Goal: Task Accomplishment & Management: Manage account settings

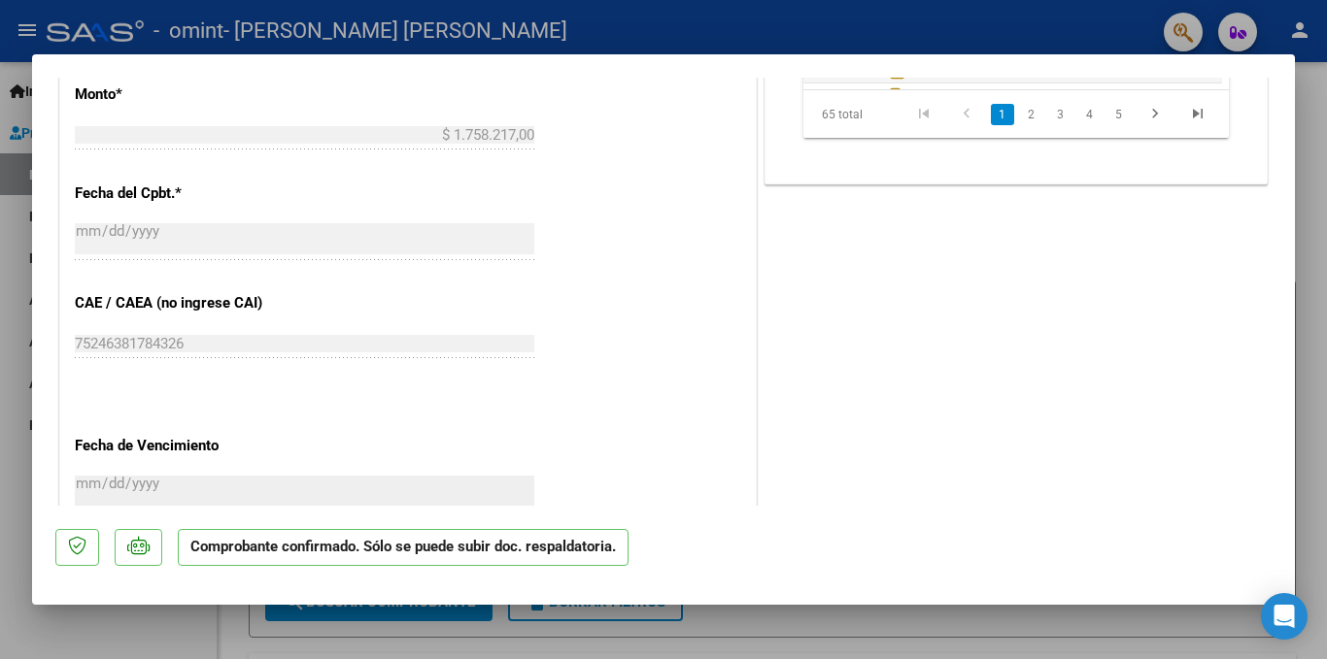
scroll to position [1052, 0]
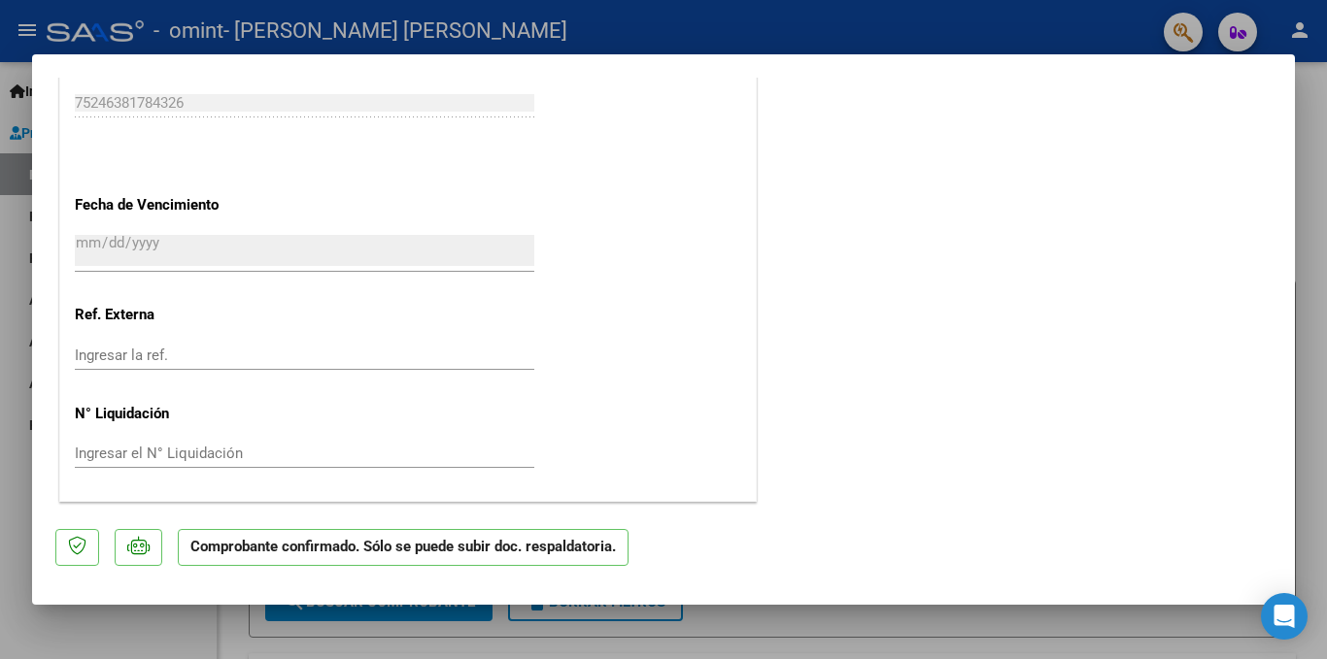
click at [1326, 457] on div at bounding box center [663, 329] width 1327 height 659
type input "$ 0,00"
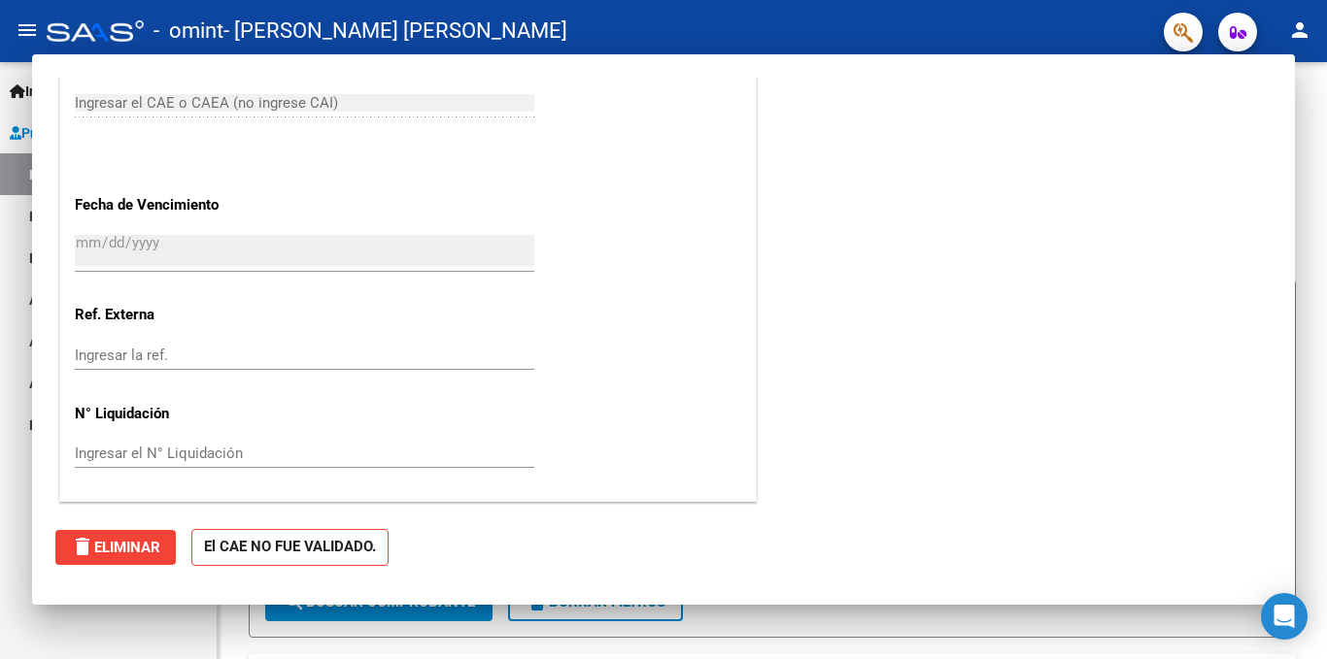
scroll to position [0, 0]
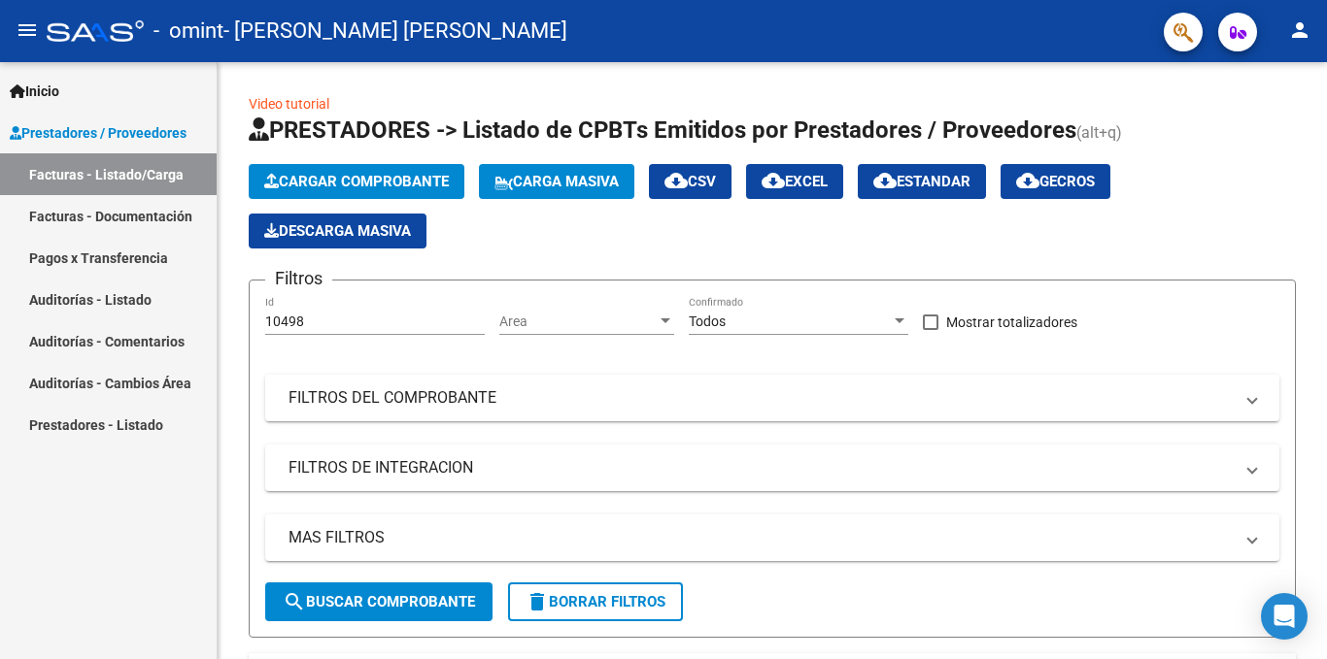
click at [1326, 457] on div at bounding box center [1324, 273] width 5 height 422
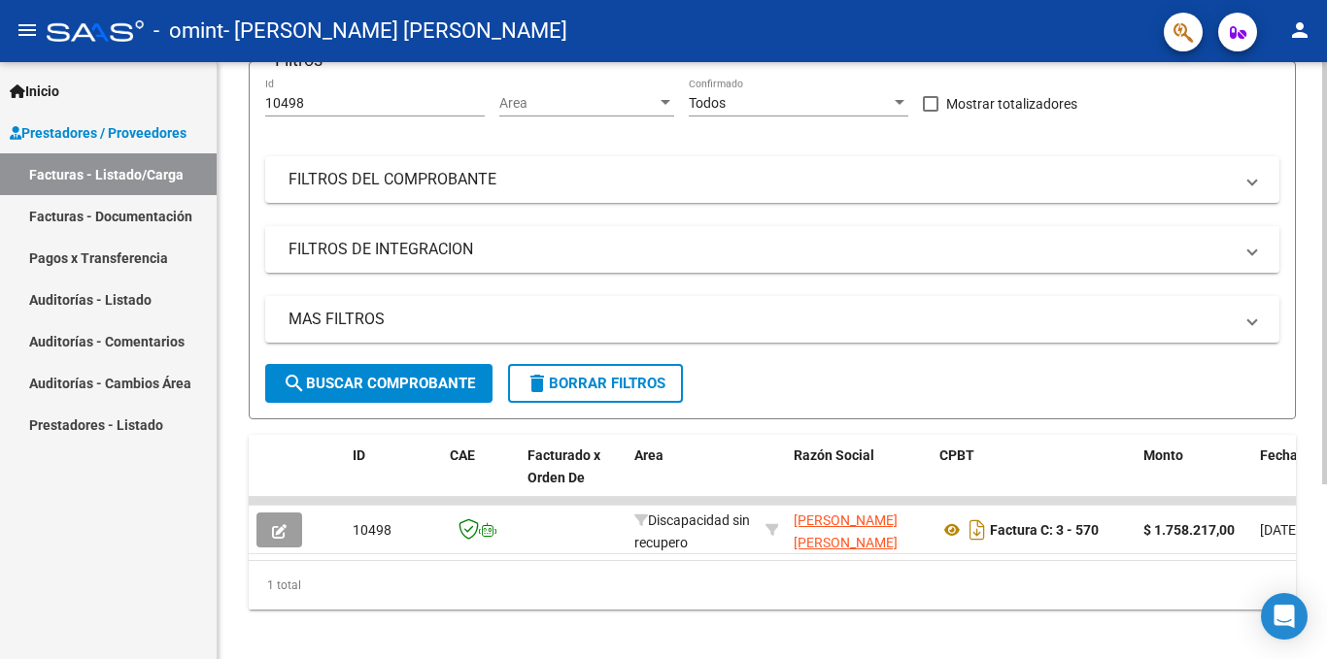
scroll to position [247, 0]
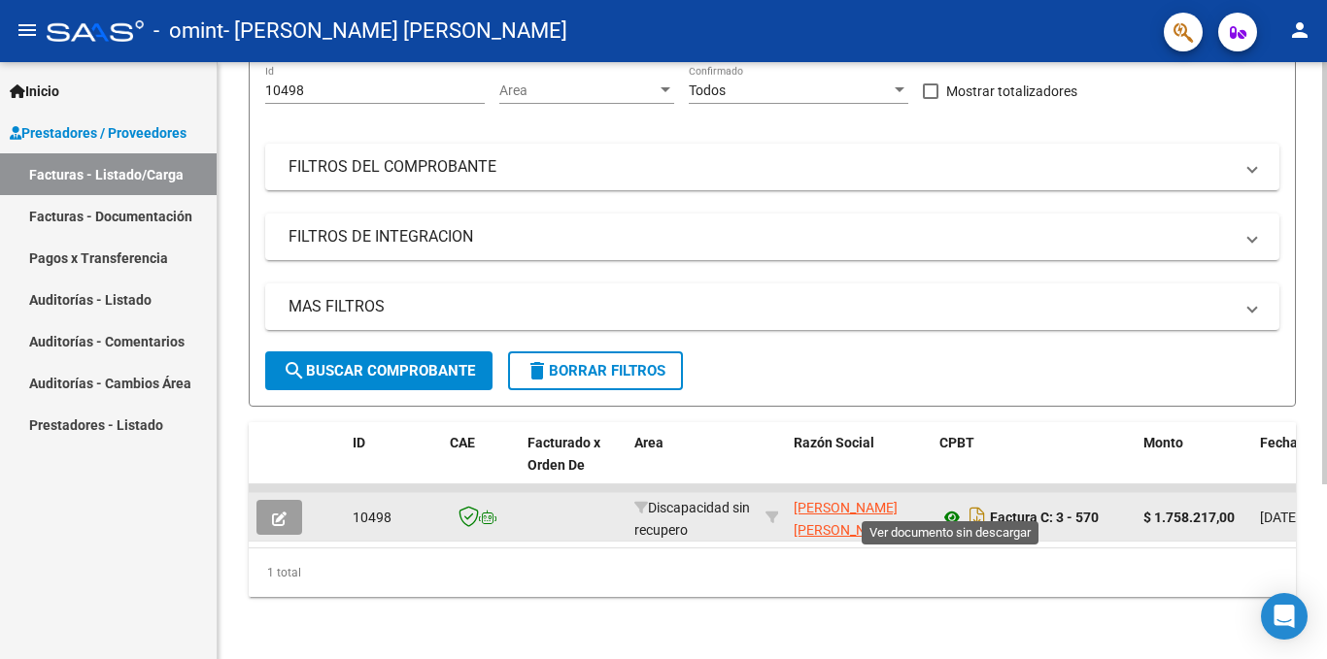
click at [953, 506] on icon at bounding box center [951, 517] width 25 height 23
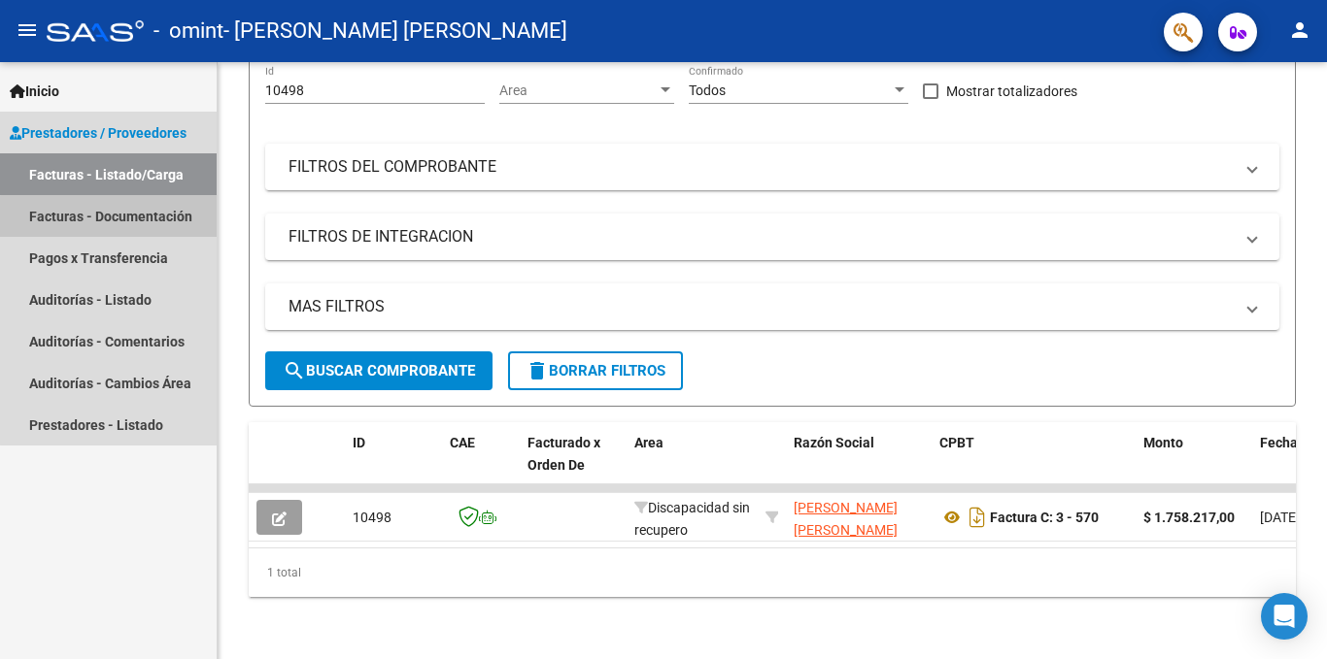
click at [141, 219] on link "Facturas - Documentación" at bounding box center [108, 216] width 217 height 42
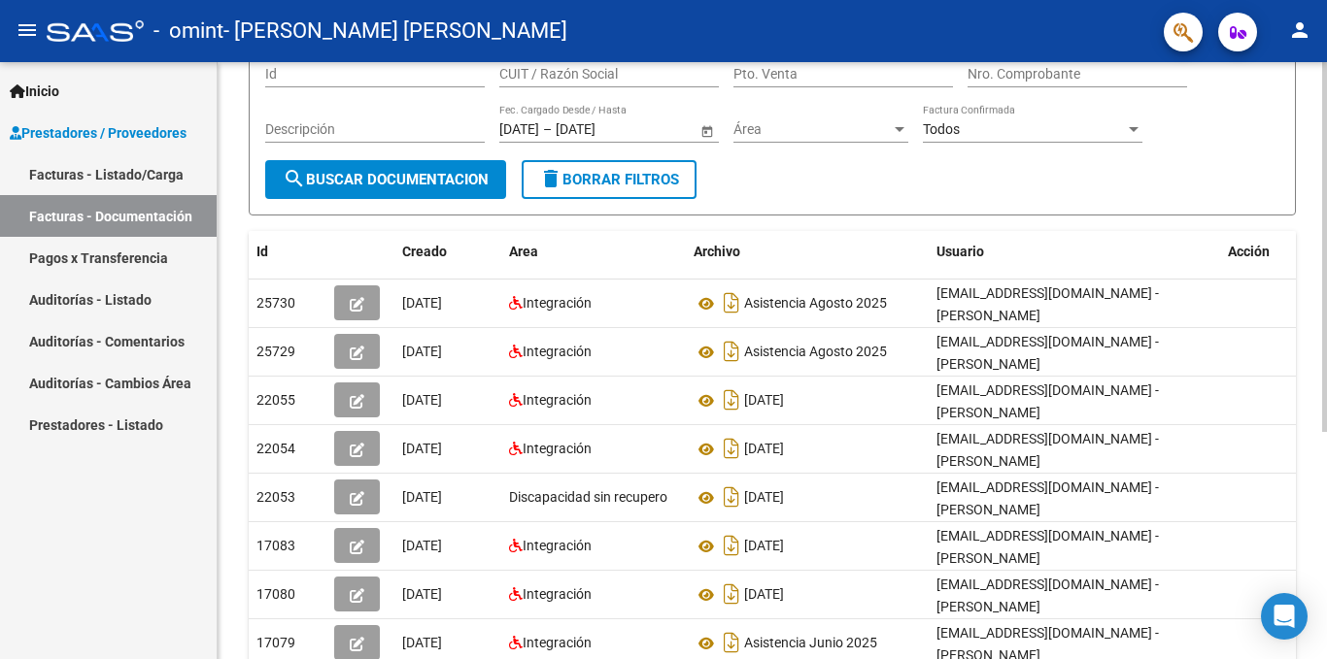
scroll to position [173, 0]
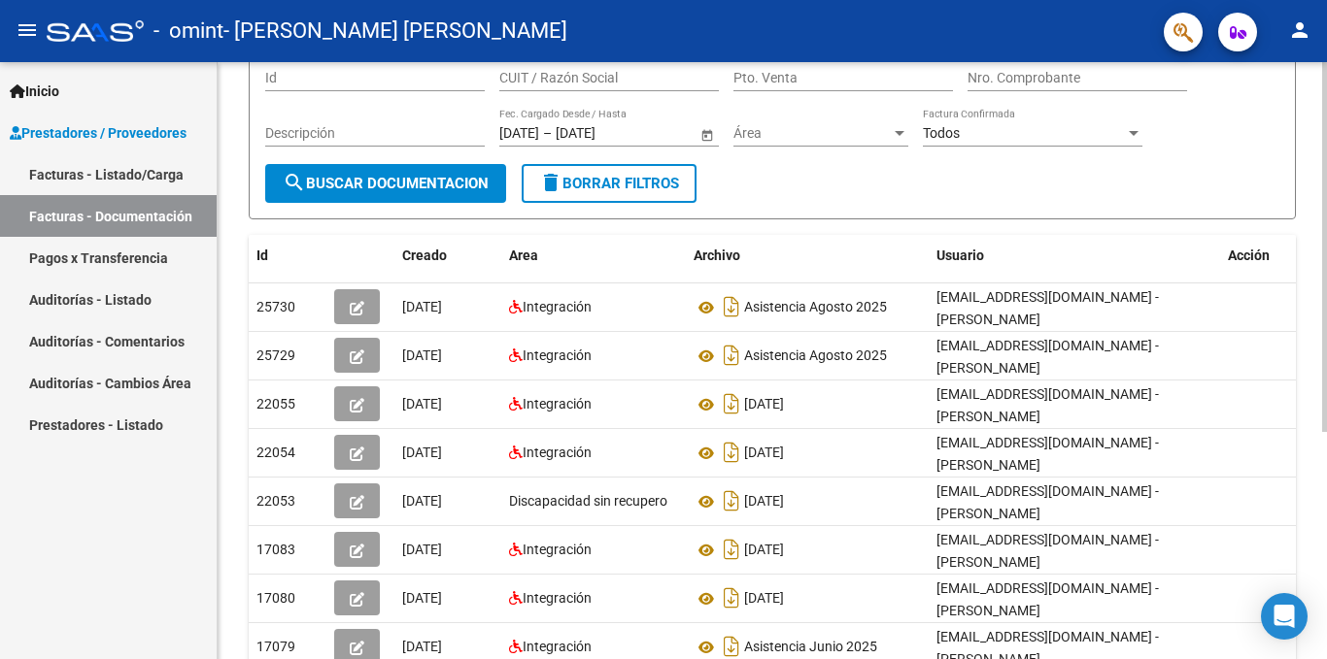
click at [1326, 245] on div at bounding box center [1324, 345] width 5 height 370
drag, startPoint x: 1321, startPoint y: 198, endPoint x: 1326, endPoint y: 247, distance: 48.8
click at [1326, 248] on div "PRESTADORES -> Comprobantes - Documentación Respaldatoria cloud_download Export…" at bounding box center [775, 387] width 1114 height 997
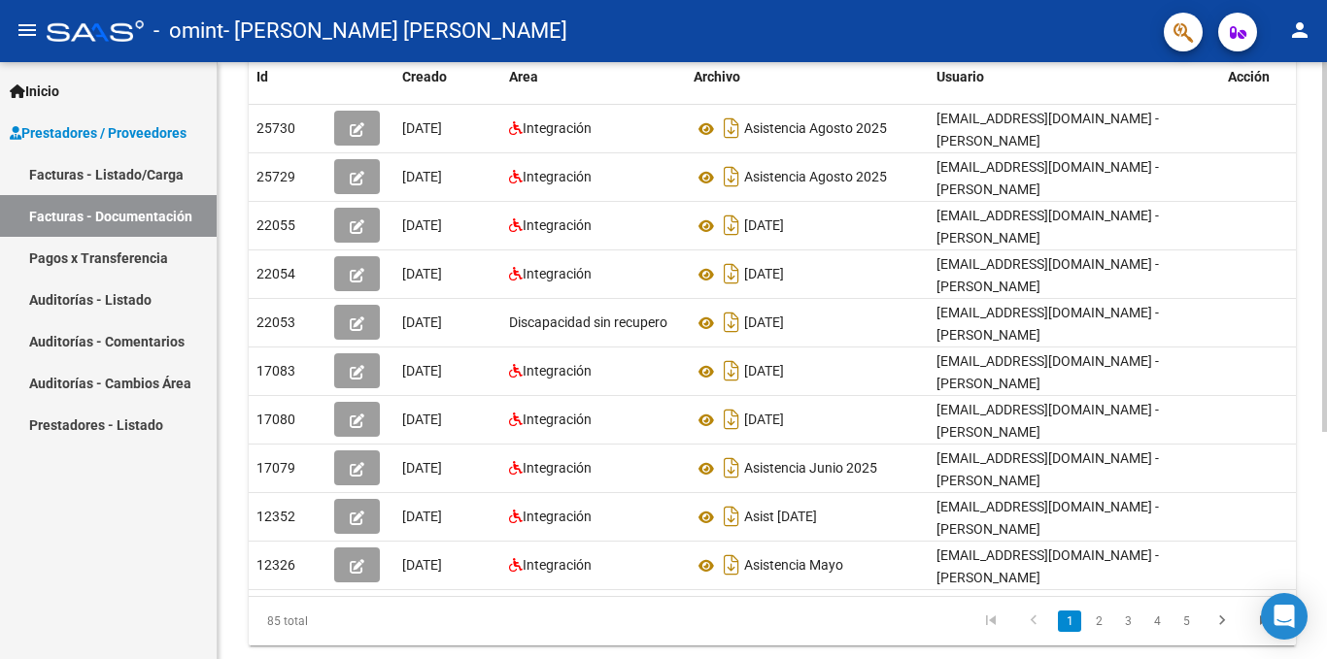
scroll to position [367, 0]
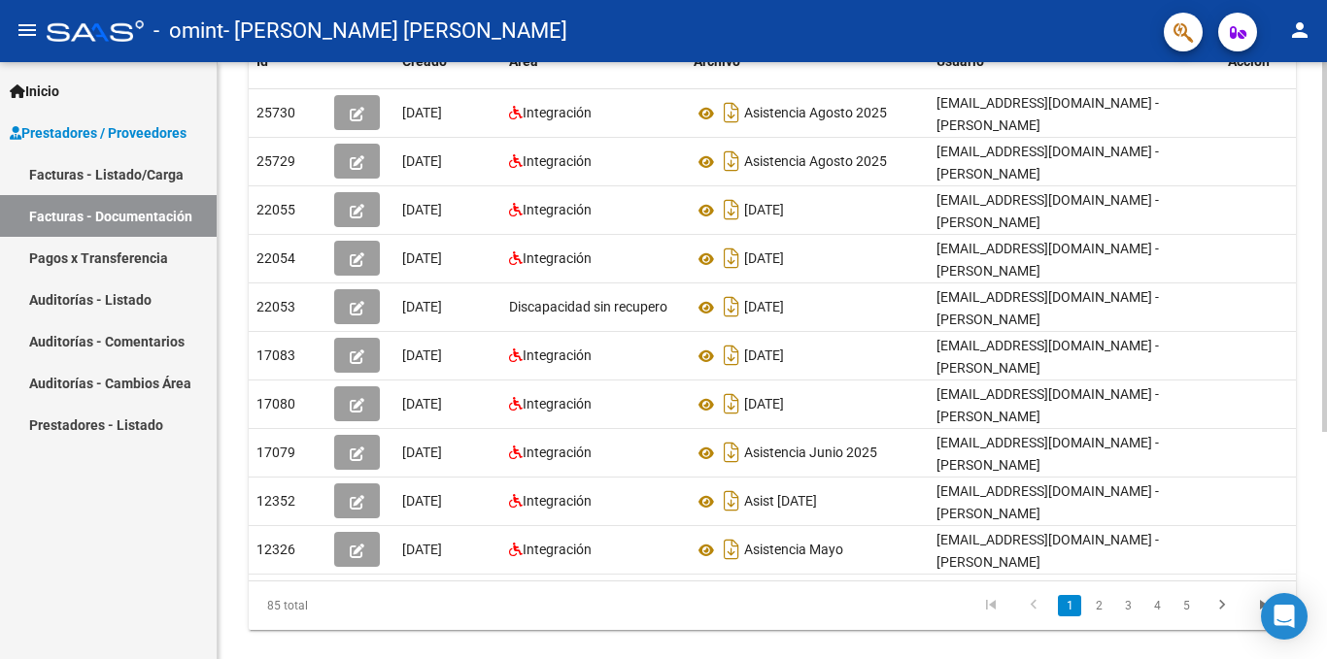
click at [1324, 441] on div at bounding box center [1324, 456] width 5 height 370
click at [1101, 595] on link "2" at bounding box center [1098, 605] width 23 height 21
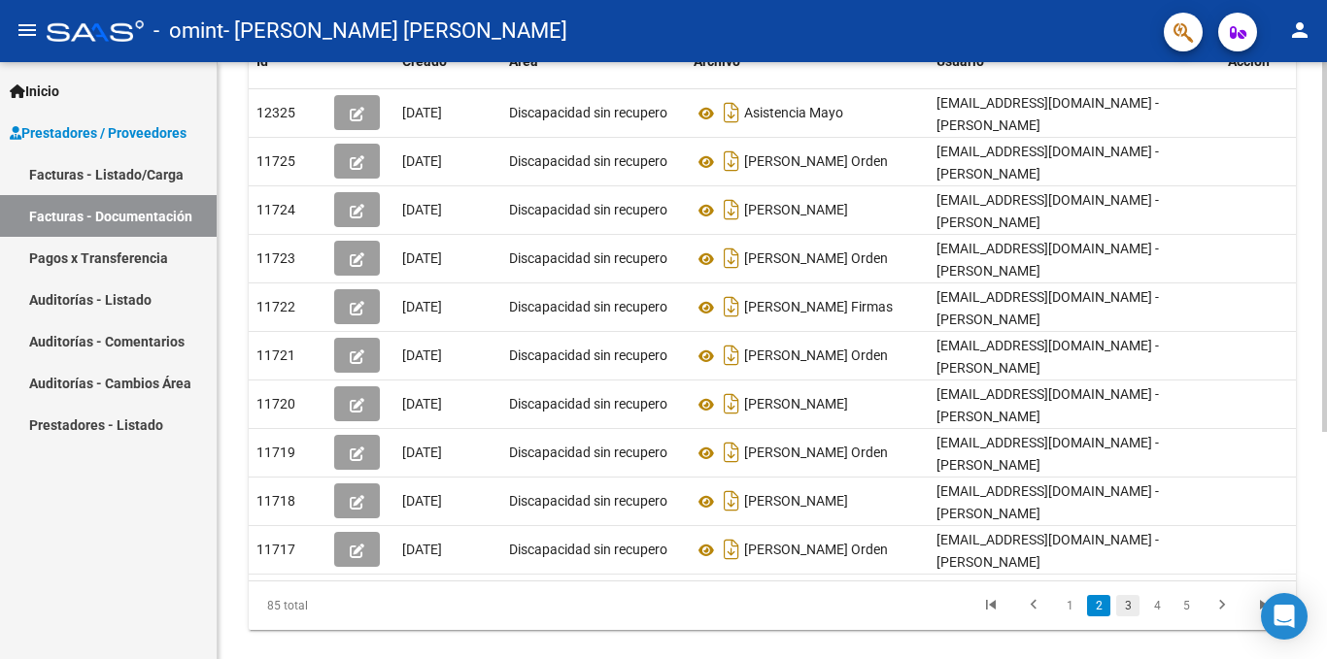
click at [1126, 595] on link "3" at bounding box center [1127, 605] width 23 height 21
click at [1155, 595] on link "4" at bounding box center [1156, 605] width 23 height 21
click at [1184, 595] on link "6" at bounding box center [1185, 605] width 23 height 21
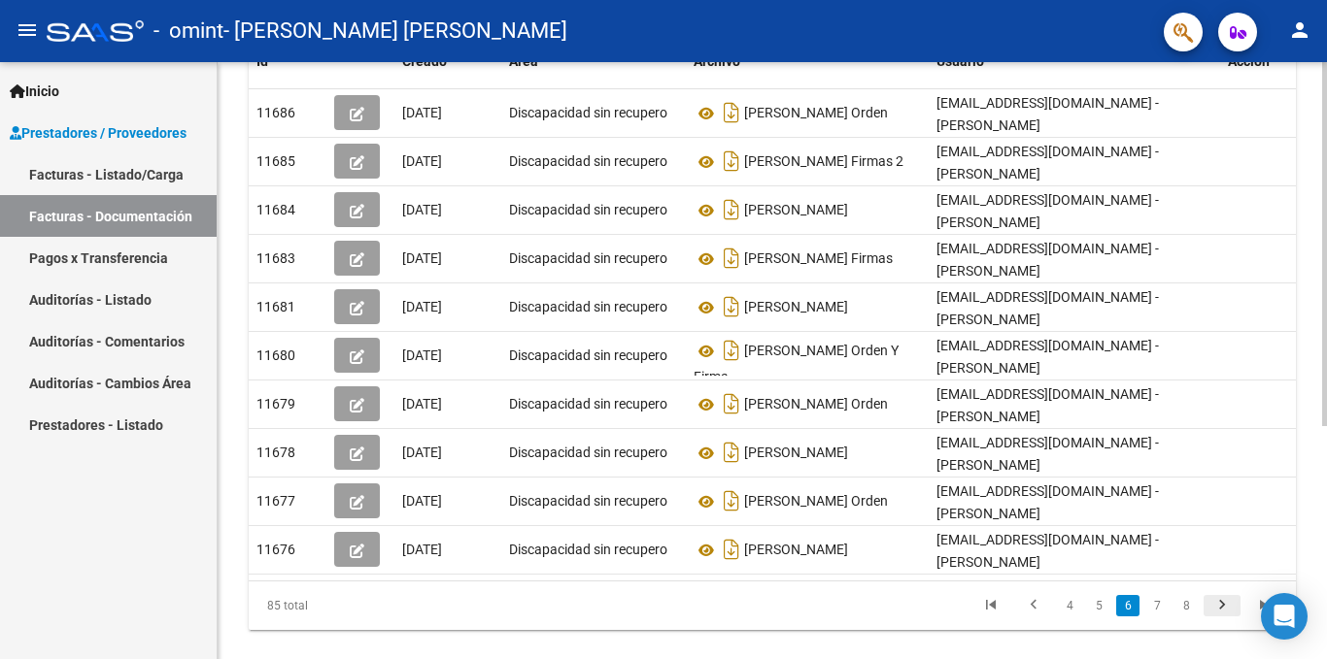
click at [1218, 596] on icon "go to next page" at bounding box center [1221, 607] width 25 height 23
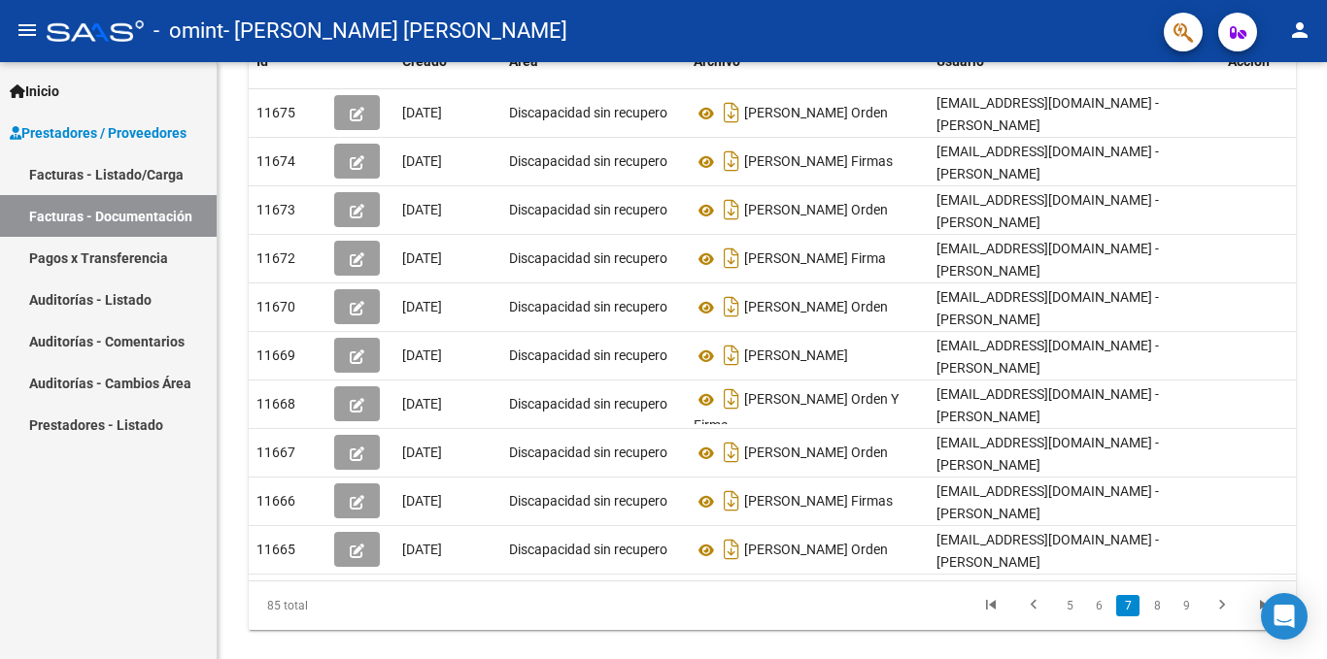
click at [167, 555] on div "Inicio Instructivos Contacto OS Prestadores / Proveedores Facturas - Listado/Ca…" at bounding box center [108, 360] width 217 height 597
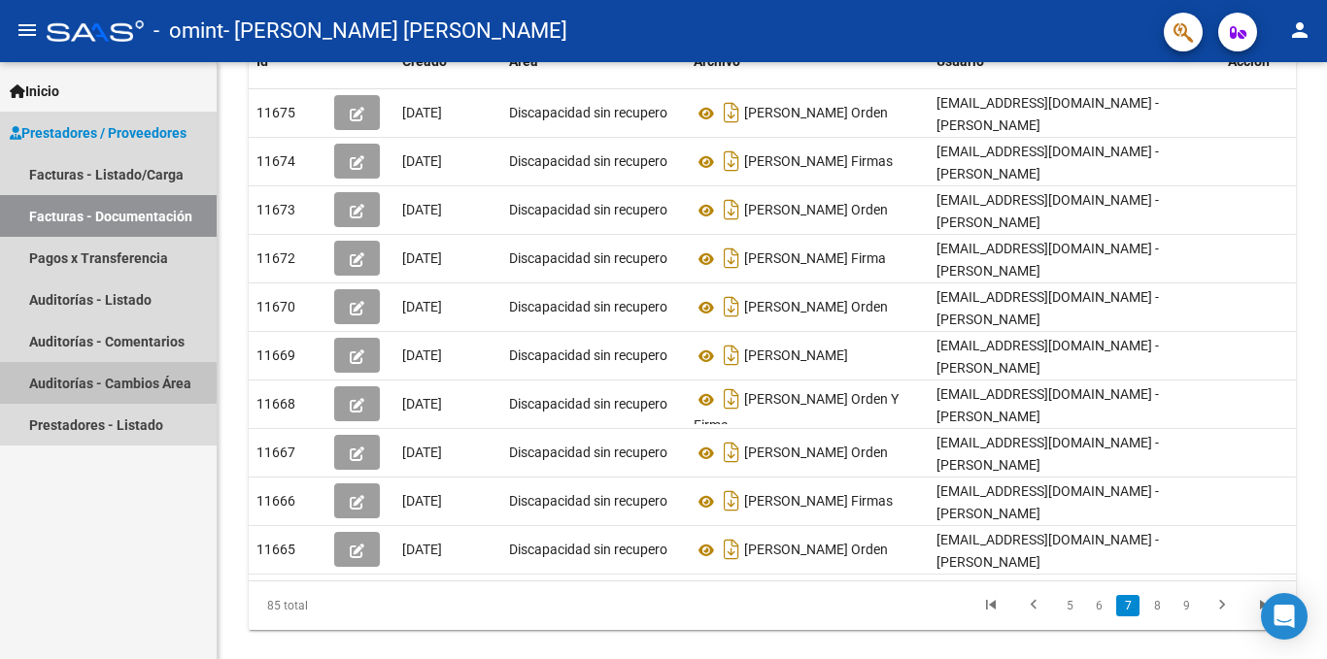
click at [99, 381] on link "Auditorías - Cambios Área" at bounding box center [108, 383] width 217 height 42
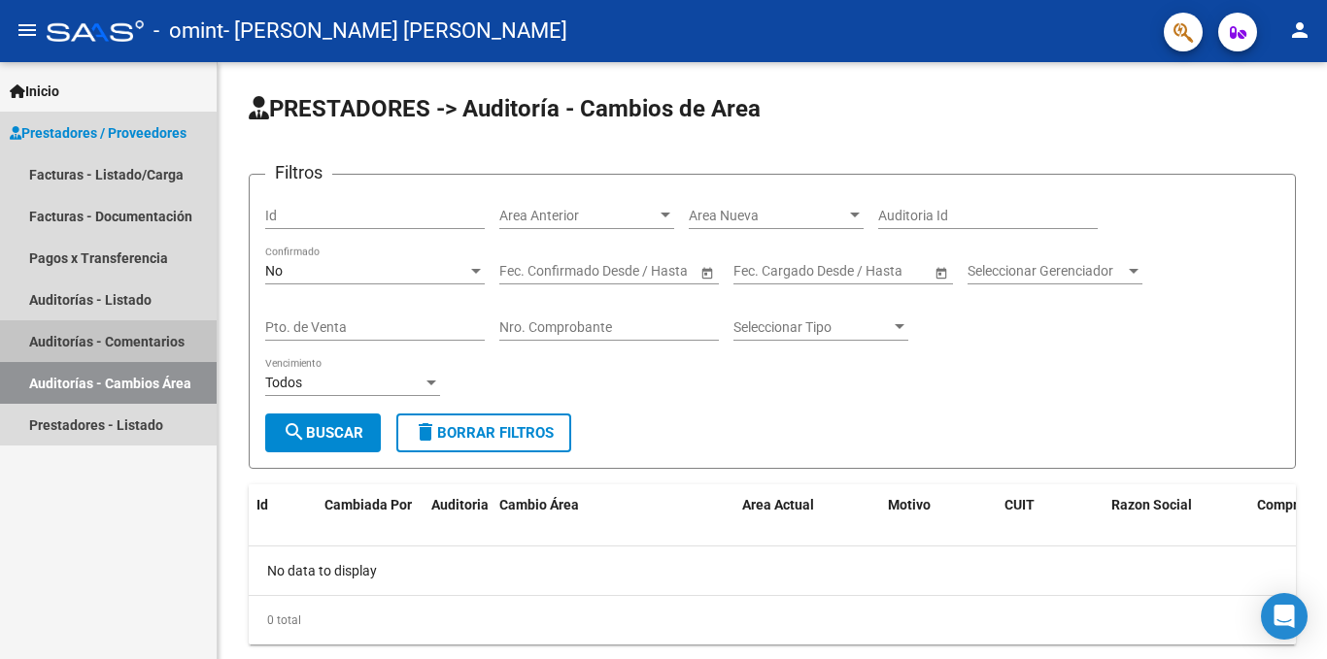
click at [102, 337] on link "Auditorías - Comentarios" at bounding box center [108, 341] width 217 height 42
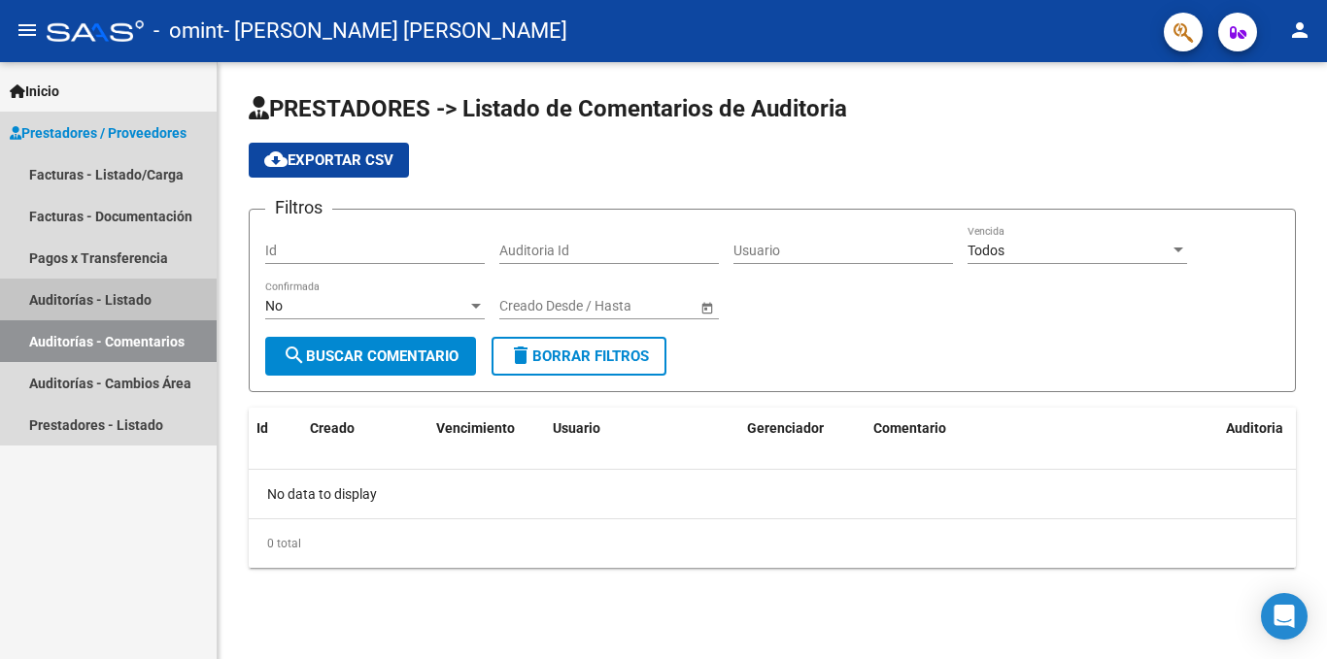
click at [118, 291] on link "Auditorías - Listado" at bounding box center [108, 300] width 217 height 42
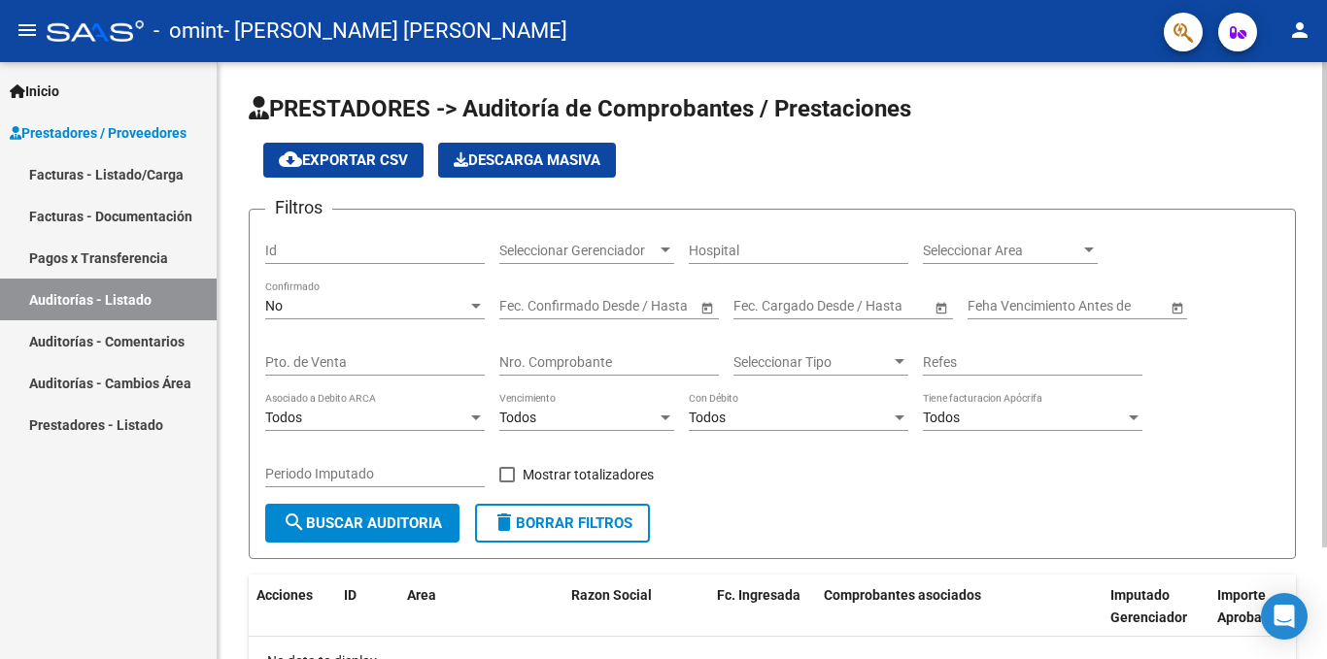
click at [1317, 139] on div "PRESTADORES -> Auditoría de Comprobantes / Prestaciones cloud_download Exportar…" at bounding box center [772, 429] width 1109 height 735
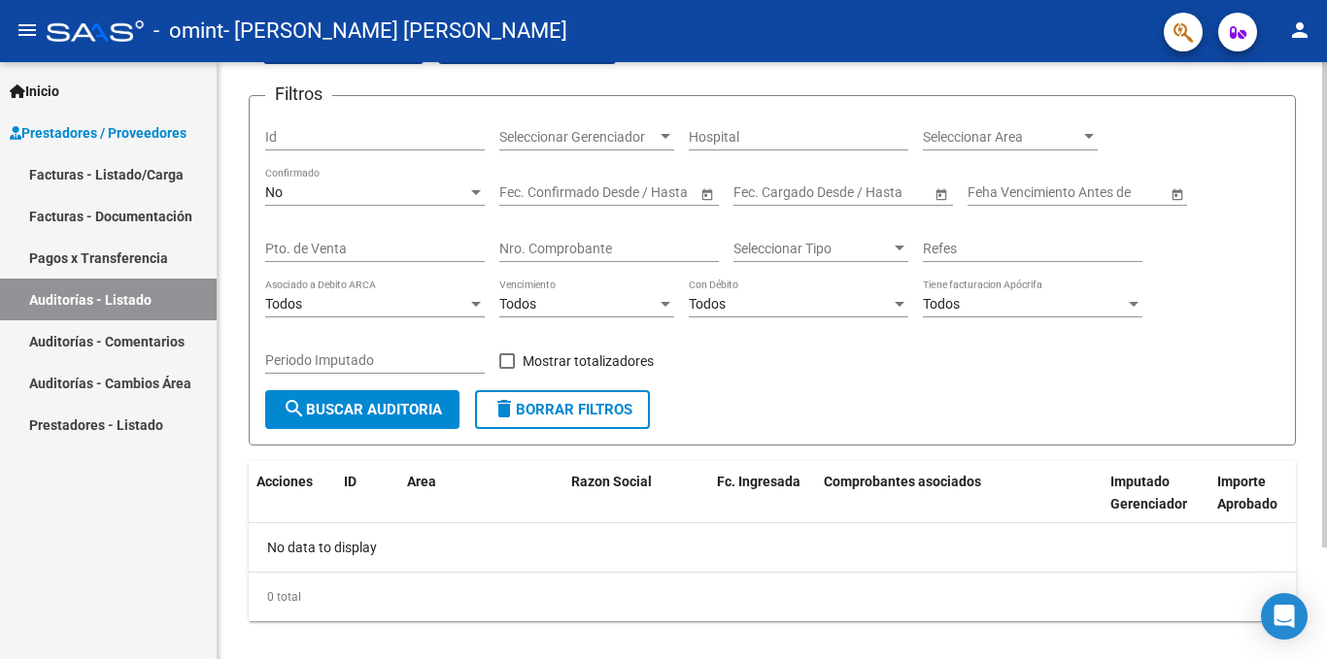
scroll to position [117, 0]
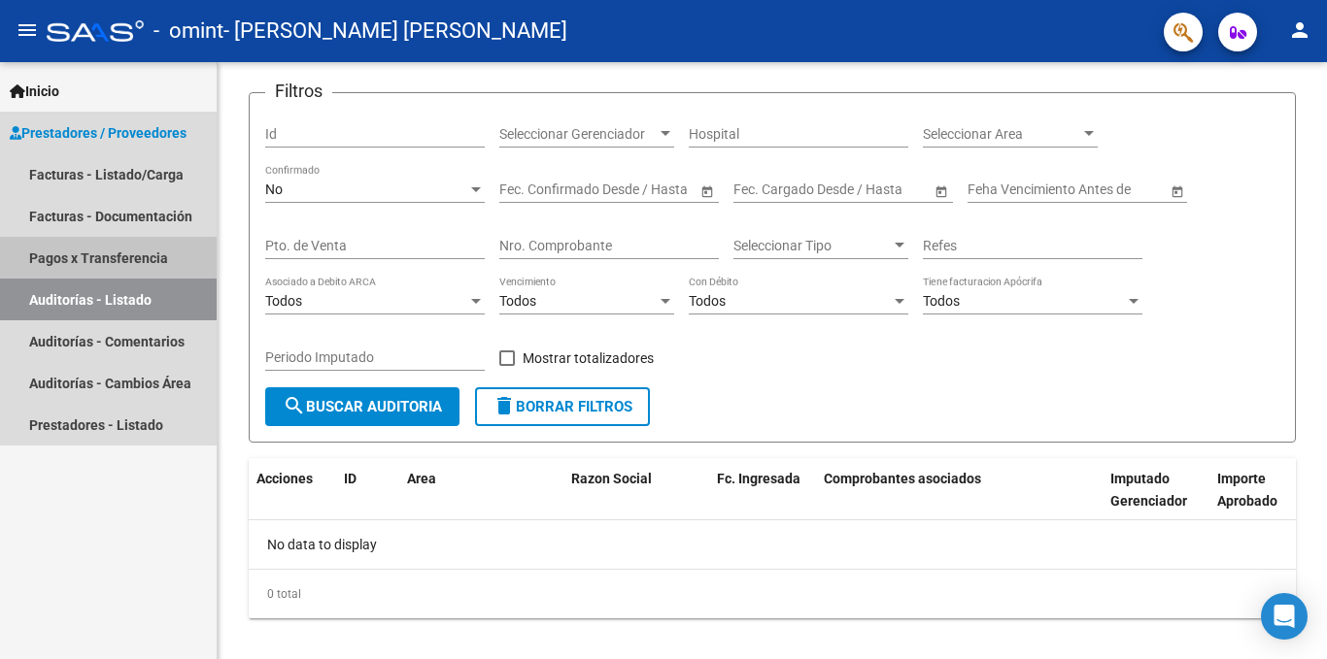
click at [142, 255] on link "Pagos x Transferencia" at bounding box center [108, 258] width 217 height 42
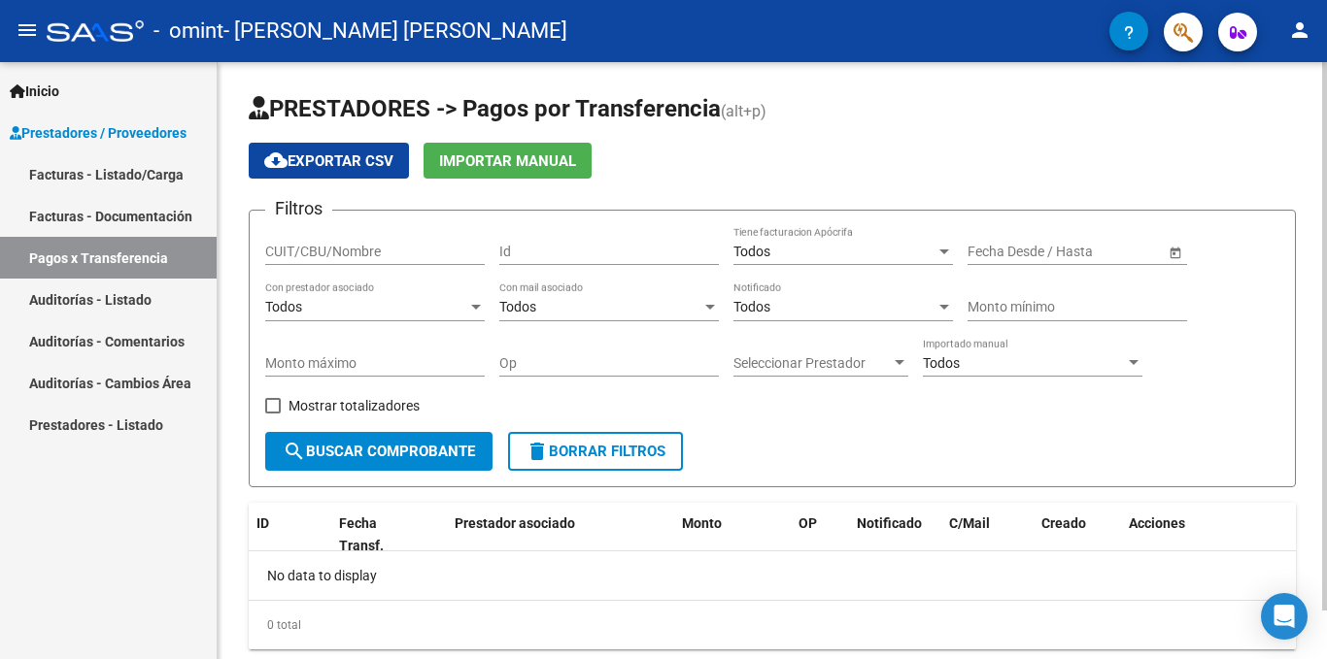
scroll to position [52, 0]
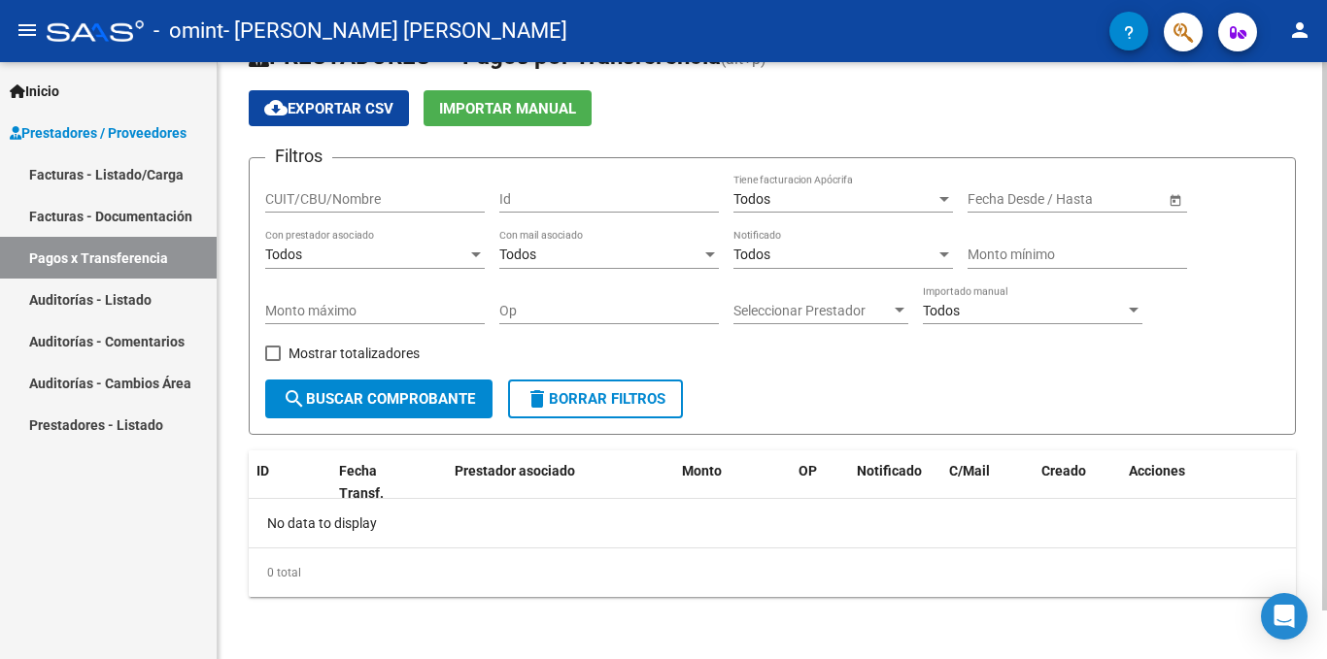
click at [1326, 365] on div at bounding box center [1324, 385] width 5 height 549
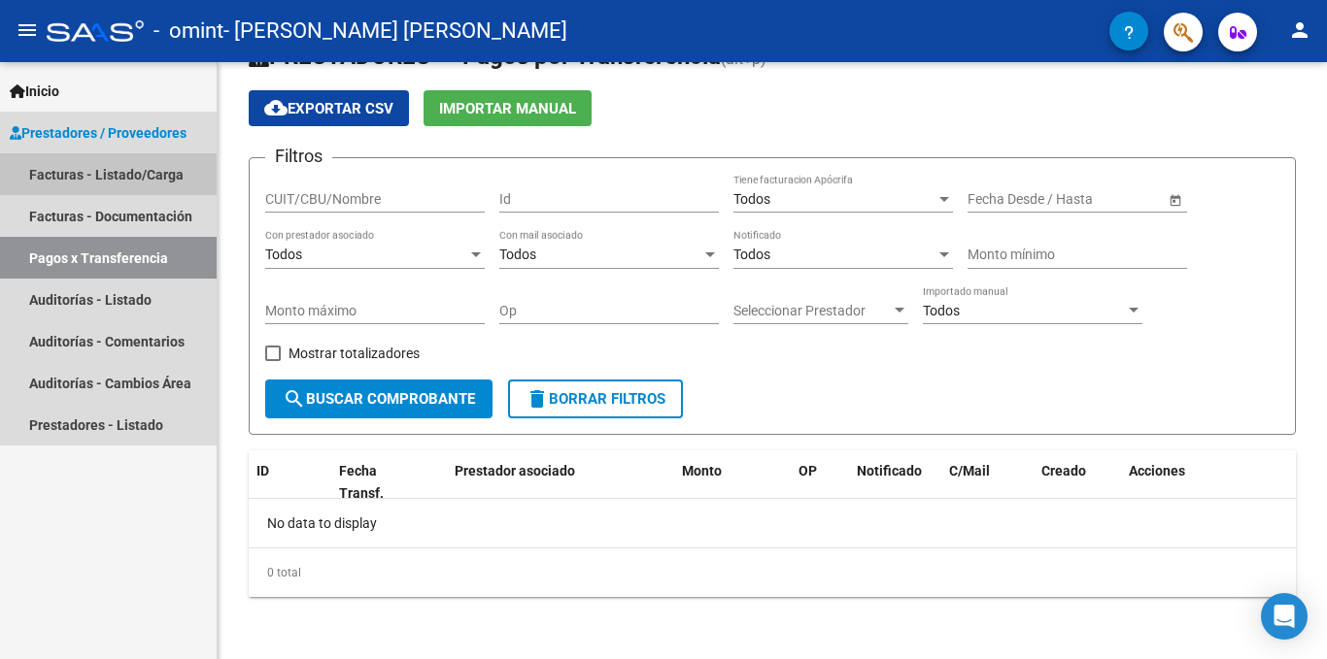
click at [143, 176] on link "Facturas - Listado/Carga" at bounding box center [108, 174] width 217 height 42
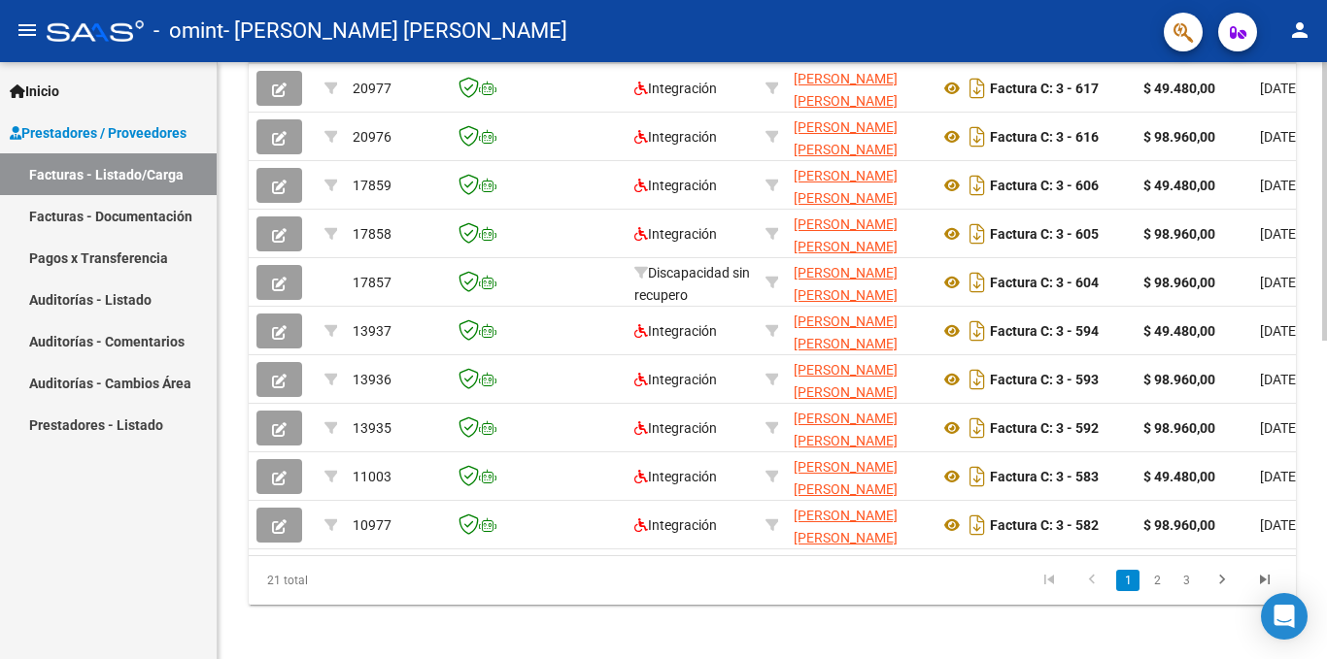
scroll to position [684, 0]
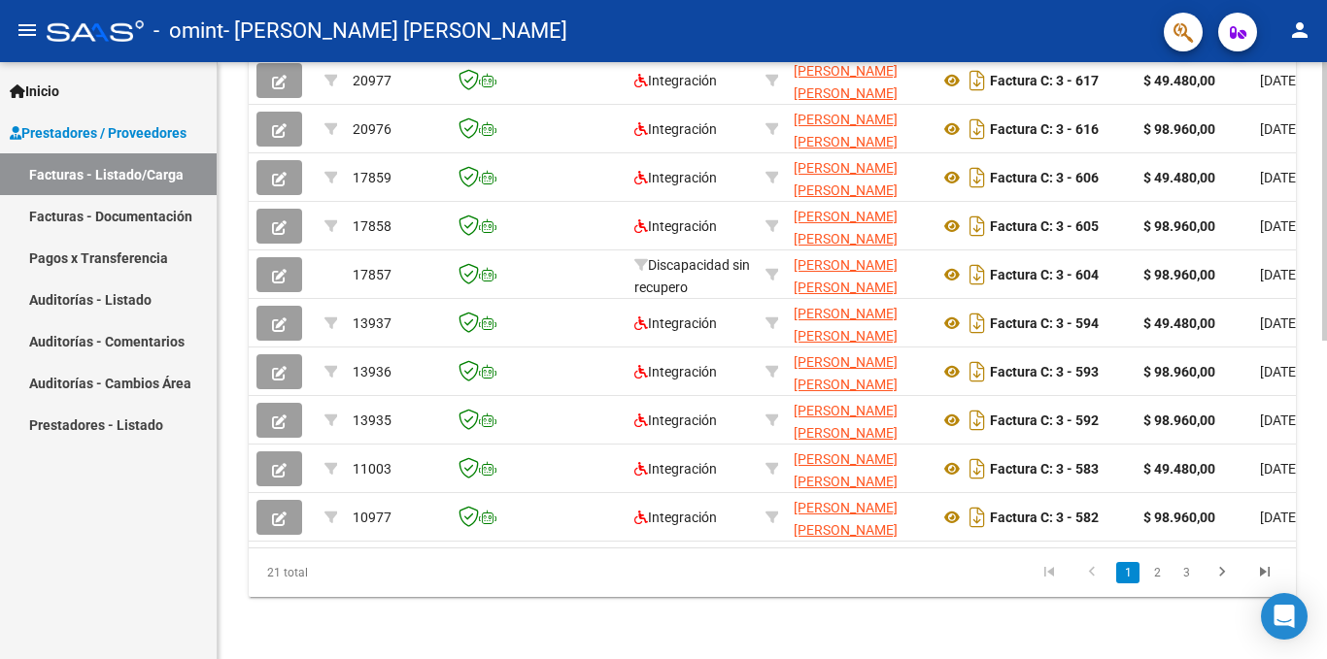
click at [1326, 465] on div at bounding box center [1324, 520] width 5 height 279
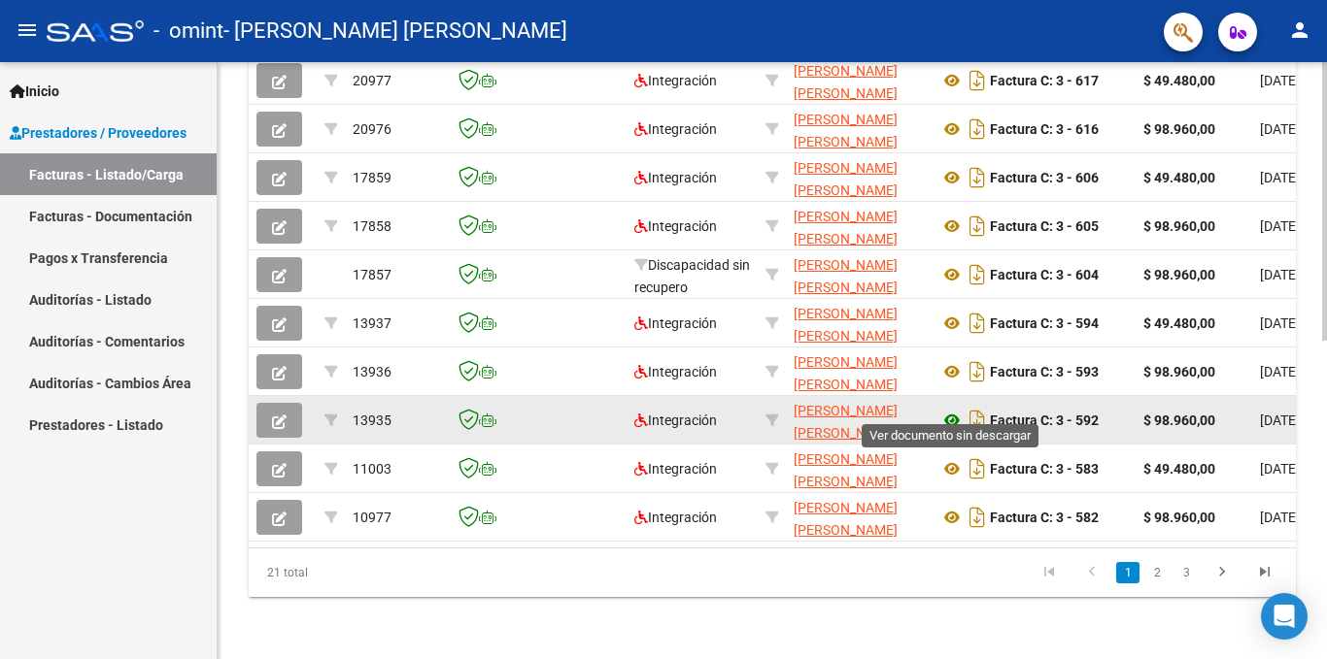
click at [951, 409] on icon at bounding box center [951, 420] width 25 height 23
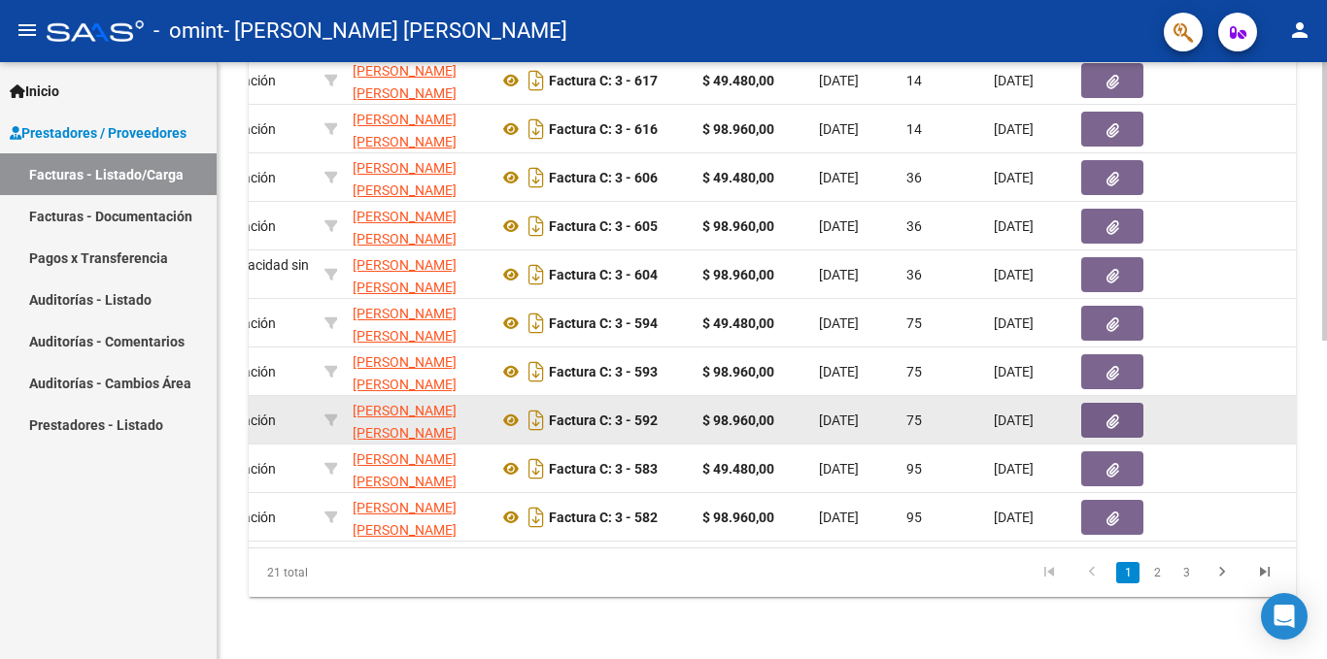
scroll to position [0, 466]
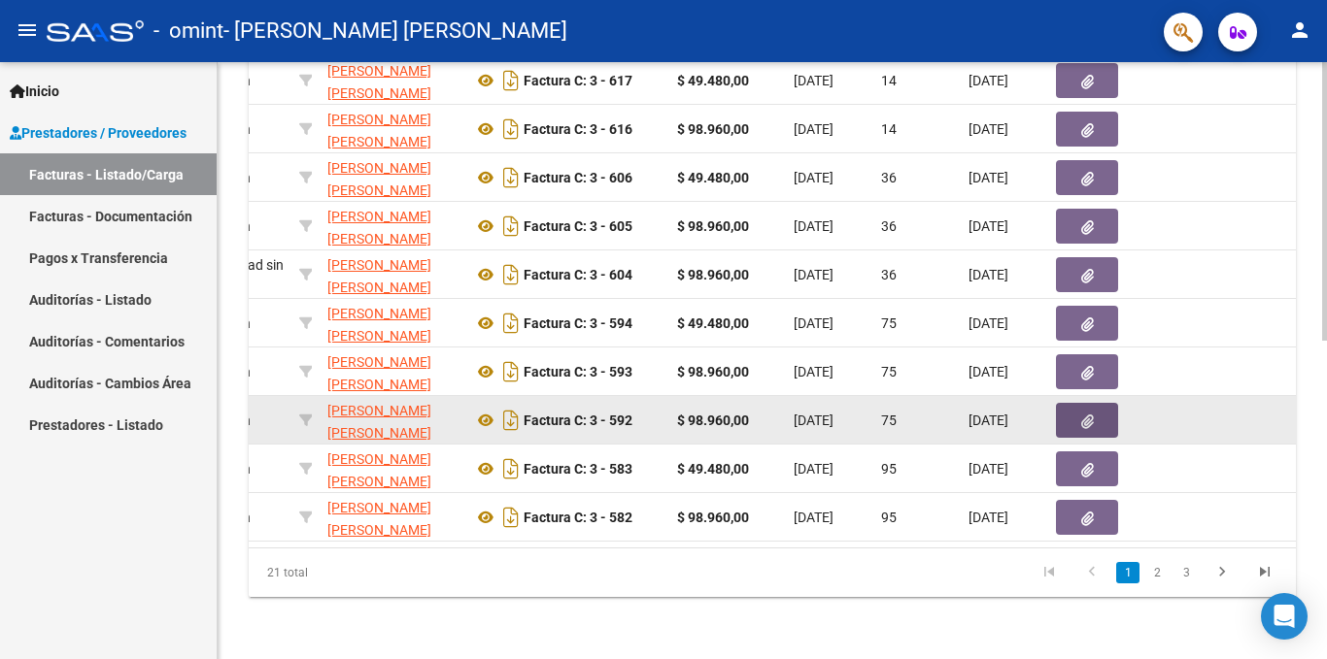
click at [1087, 415] on icon "button" at bounding box center [1087, 422] width 13 height 15
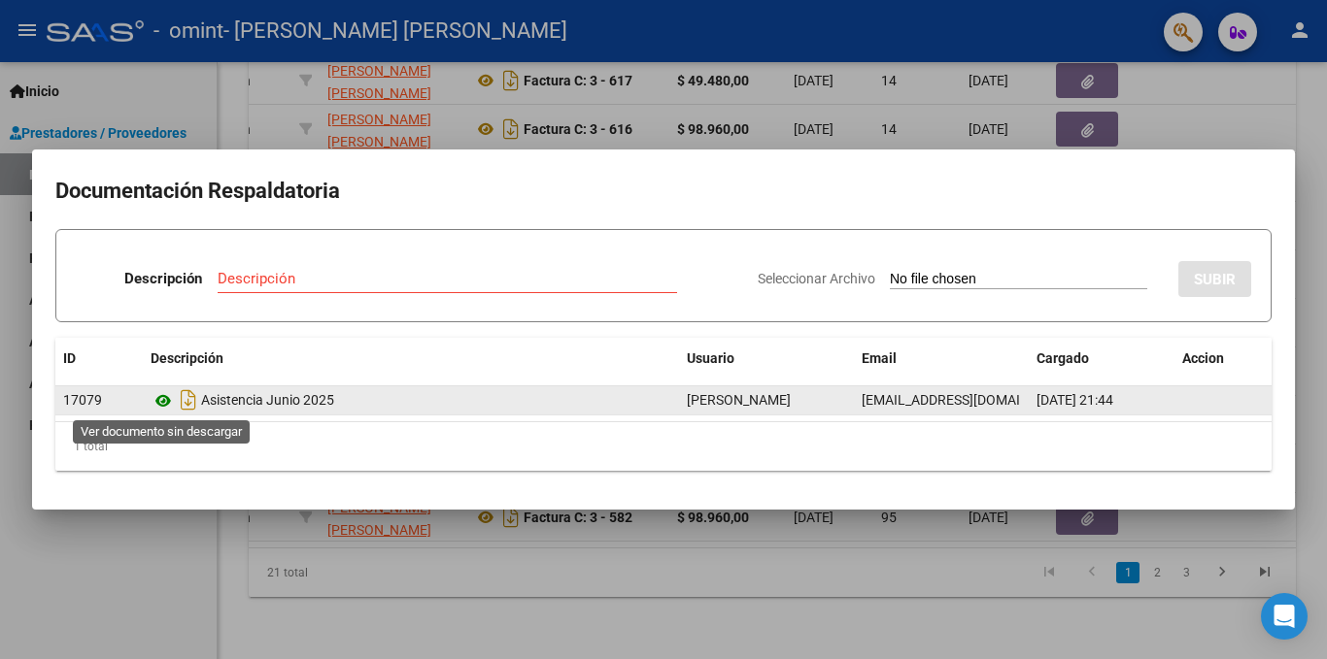
click at [160, 396] on icon at bounding box center [163, 400] width 25 height 23
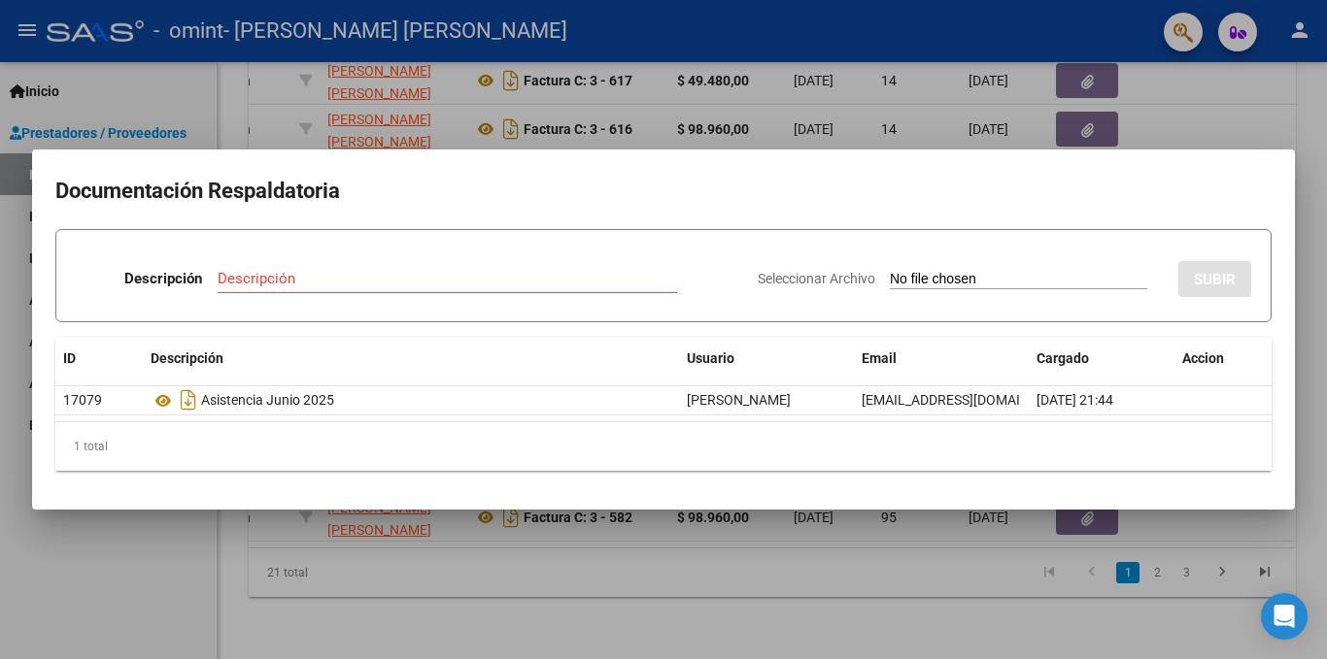
click at [1194, 76] on div at bounding box center [663, 329] width 1327 height 659
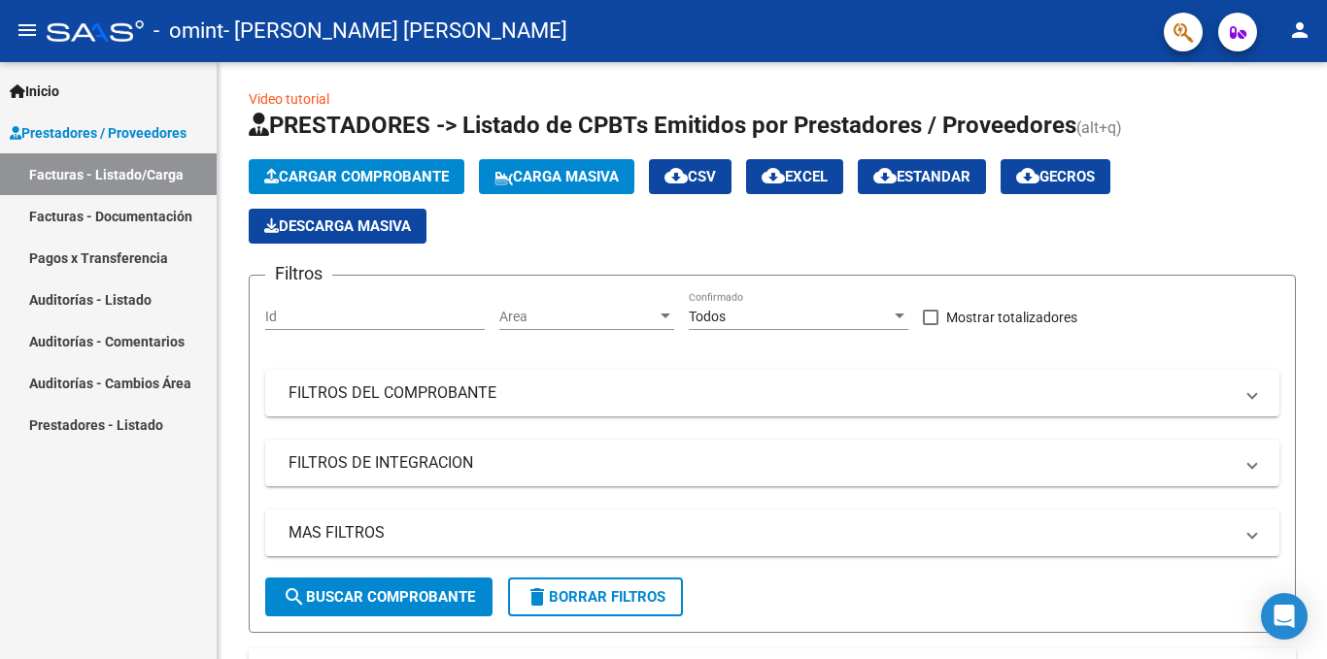
scroll to position [0, 0]
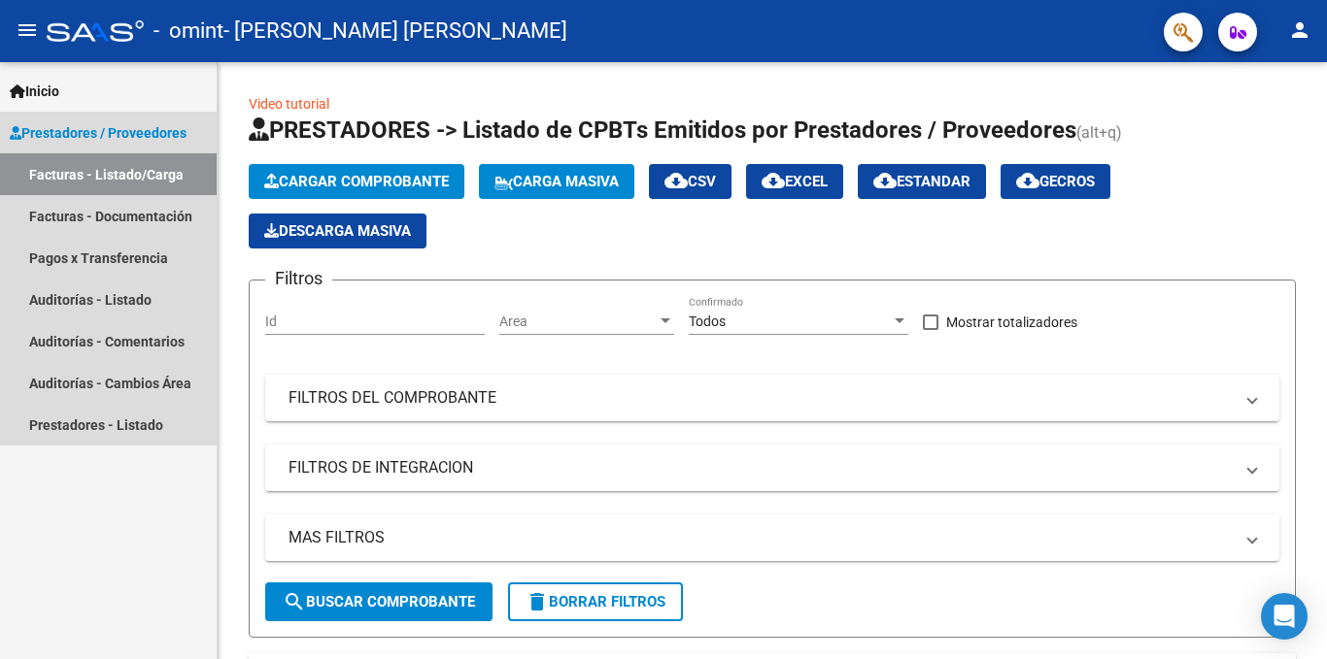
click at [165, 132] on span "Prestadores / Proveedores" at bounding box center [98, 132] width 177 height 21
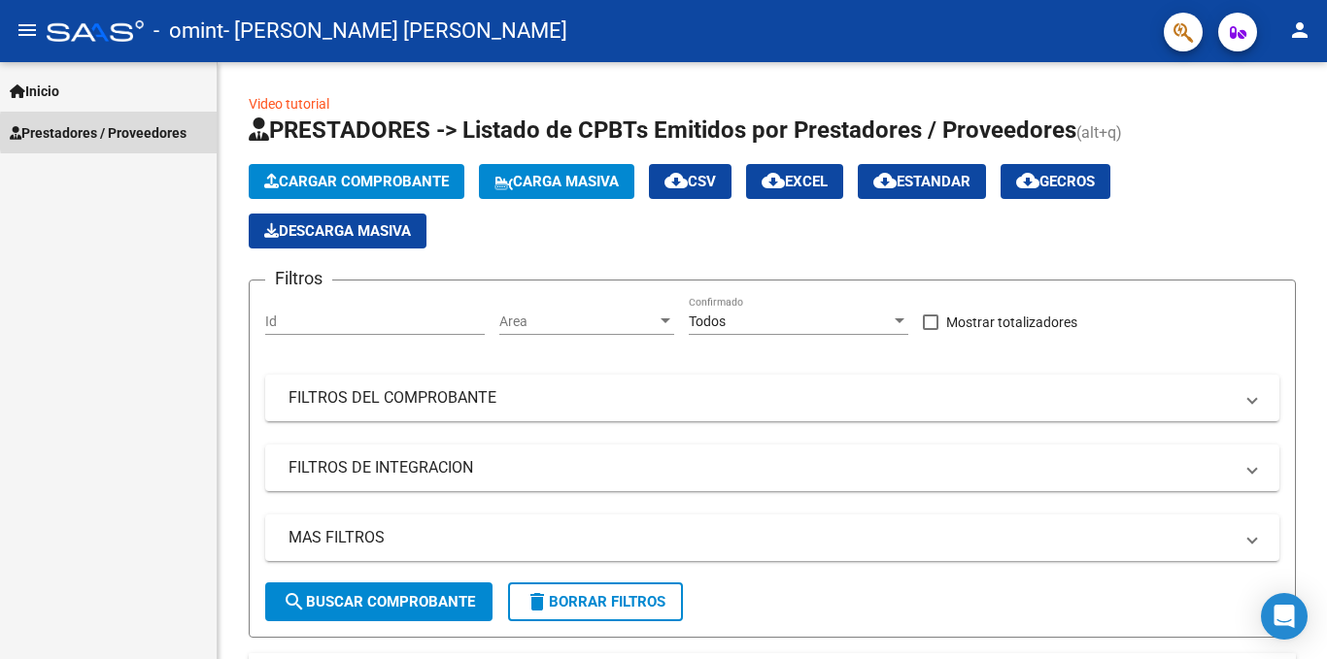
click at [165, 132] on span "Prestadores / Proveedores" at bounding box center [98, 132] width 177 height 21
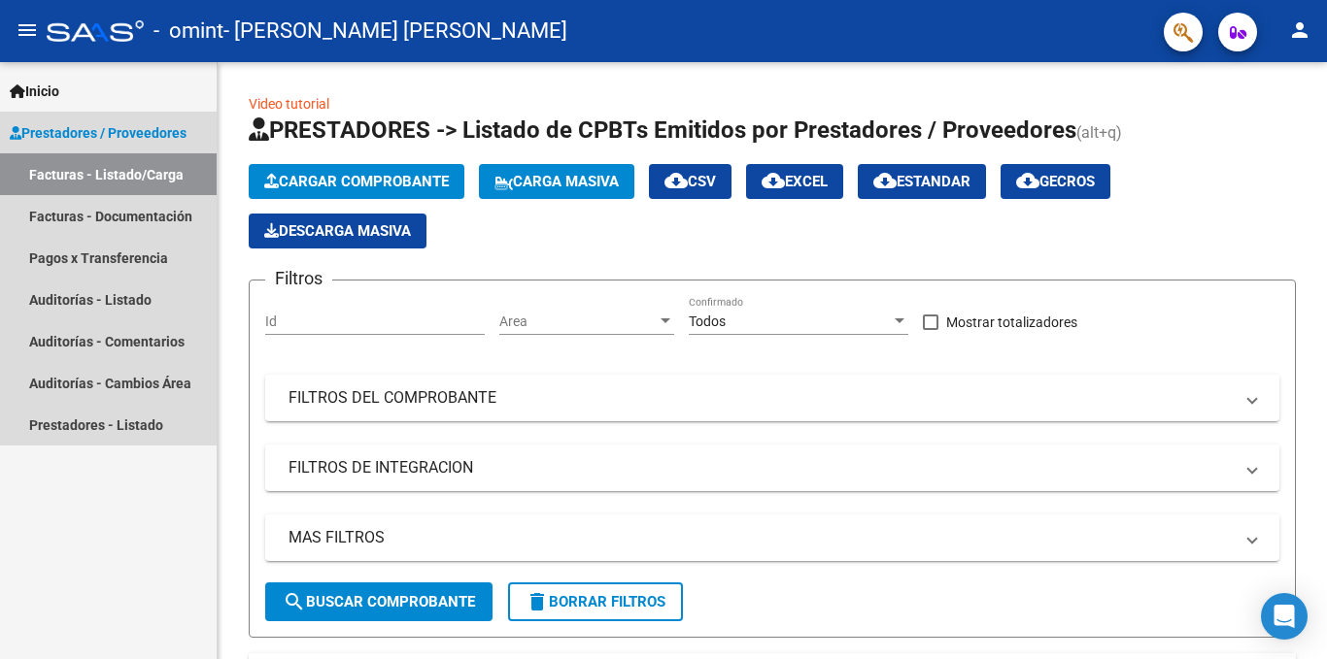
click at [140, 174] on link "Facturas - Listado/Carga" at bounding box center [108, 174] width 217 height 42
click at [133, 219] on link "Facturas - Documentación" at bounding box center [108, 216] width 217 height 42
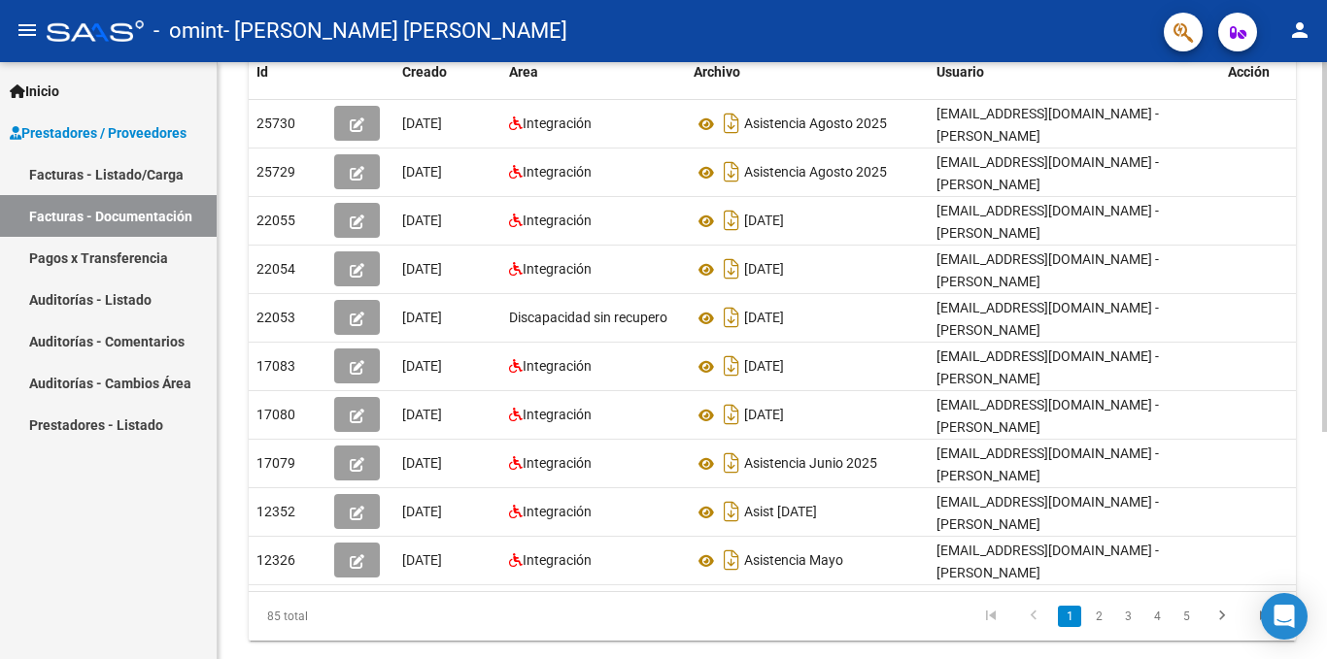
scroll to position [367, 0]
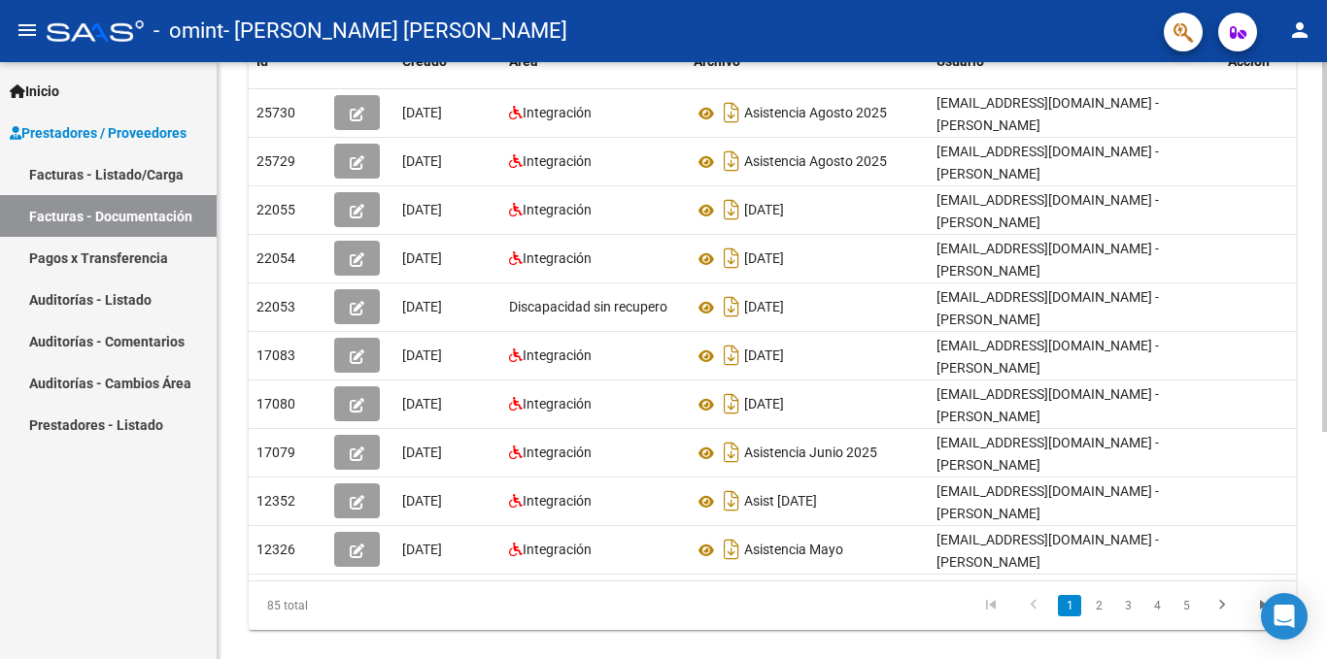
click at [1324, 516] on div at bounding box center [1324, 456] width 5 height 370
click at [1095, 595] on link "2" at bounding box center [1098, 605] width 23 height 21
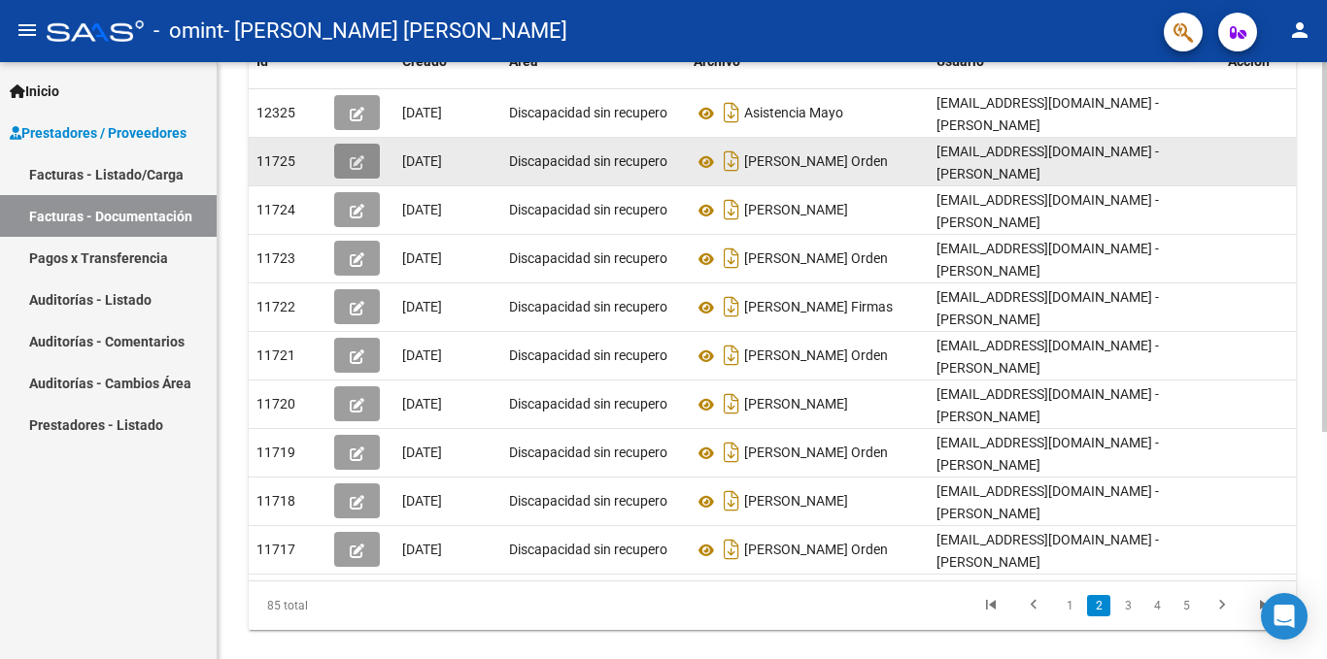
click at [359, 155] on icon "button" at bounding box center [357, 162] width 15 height 15
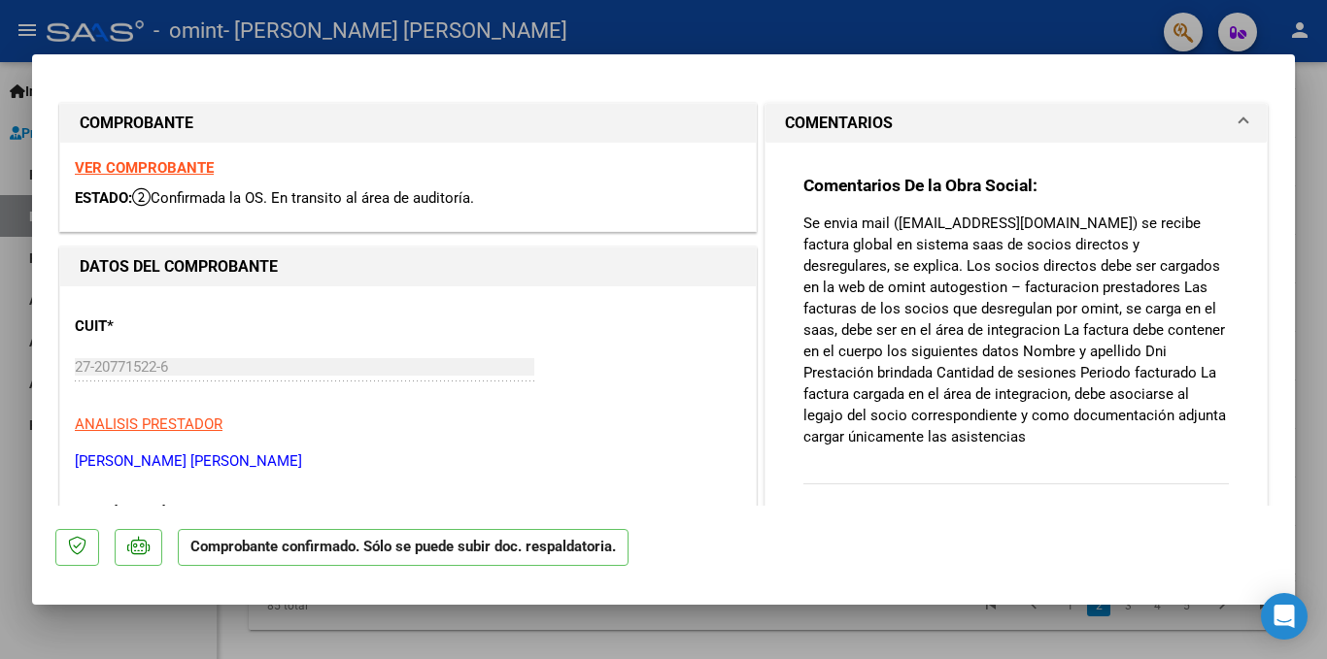
click at [1270, 96] on mat-dialog-content "COMPROBANTE VER COMPROBANTE ESTADO: Confirmada la OS. En transito al área de au…" at bounding box center [663, 292] width 1262 height 428
click at [1308, 111] on div at bounding box center [663, 329] width 1327 height 659
type input "$ 0,00"
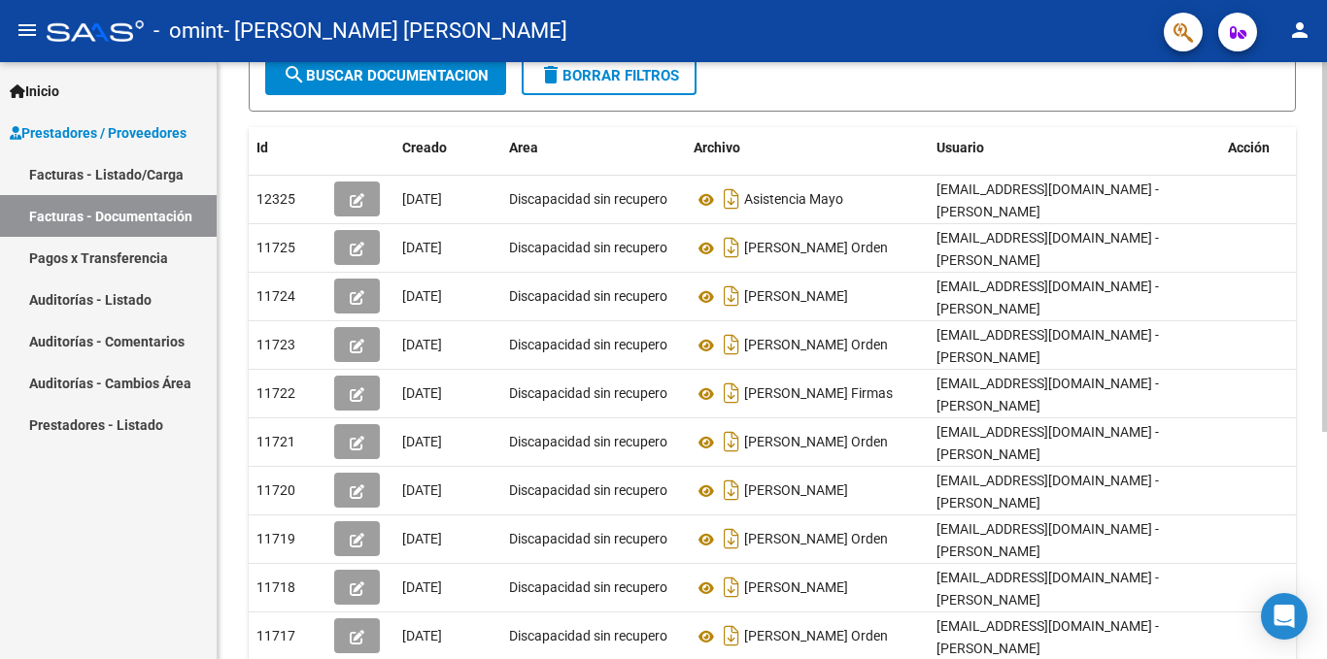
click at [1326, 266] on div at bounding box center [1324, 406] width 5 height 370
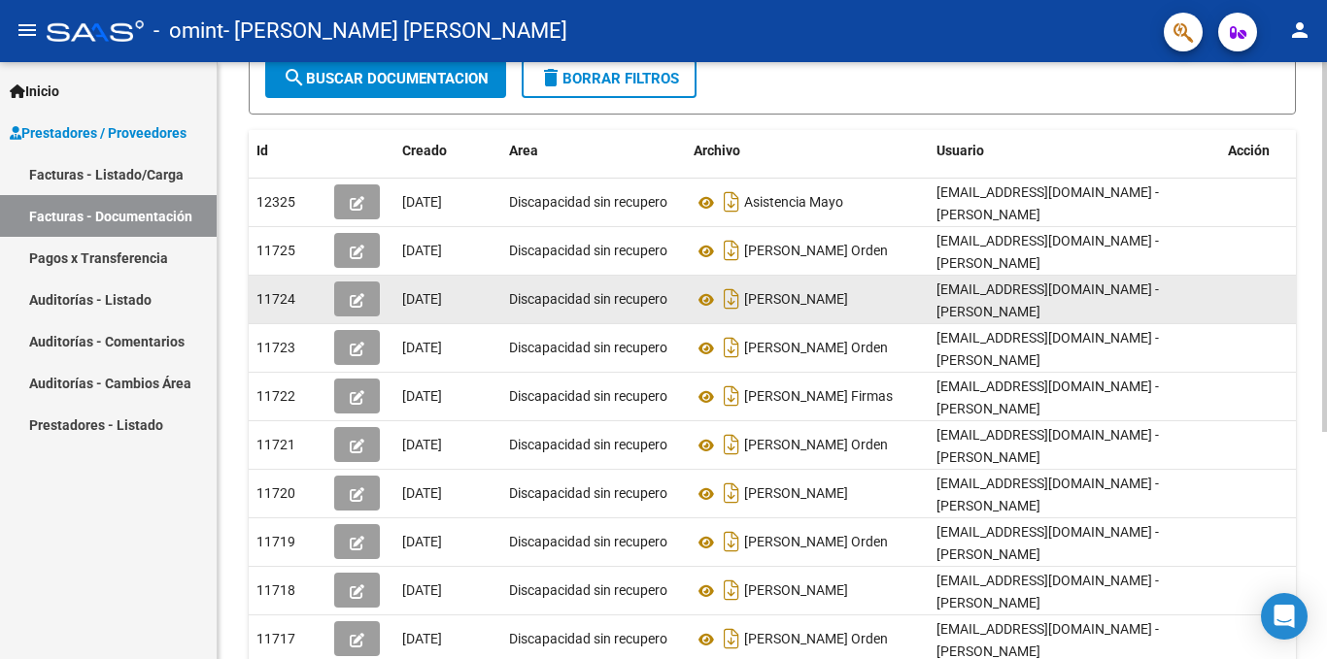
click at [356, 293] on icon "button" at bounding box center [357, 300] width 15 height 15
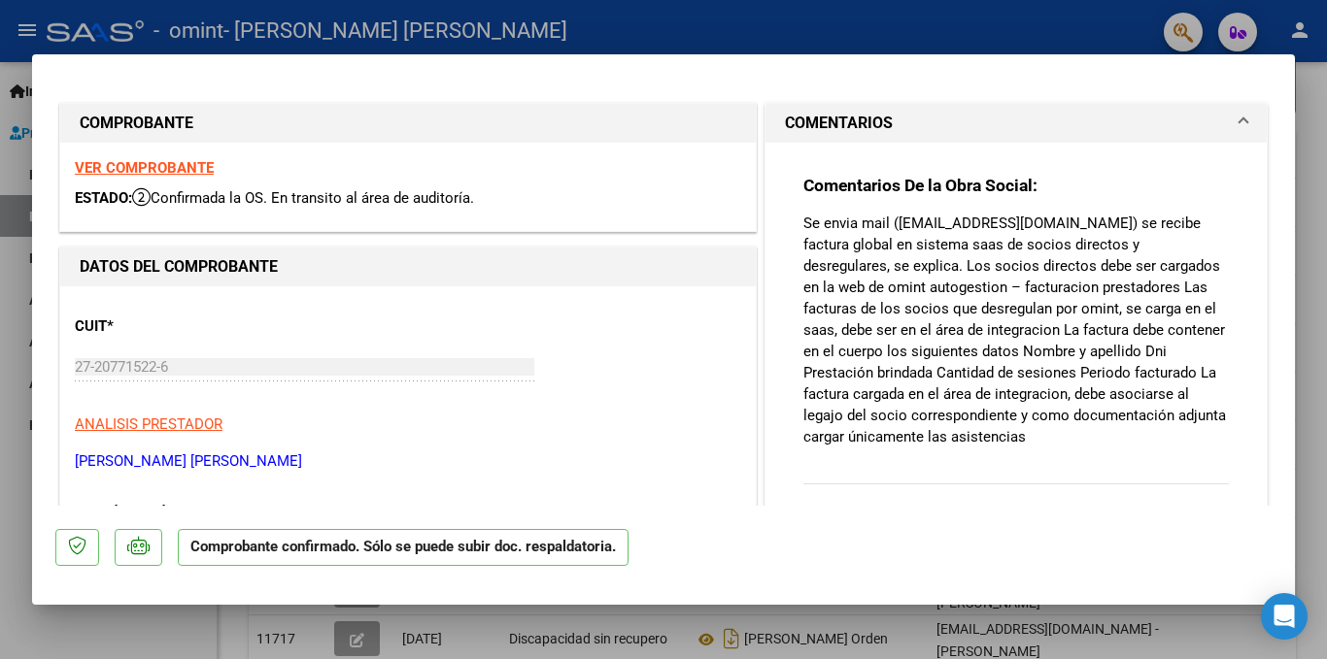
click at [193, 161] on strong "VER COMPROBANTE" at bounding box center [144, 167] width 139 height 17
click at [1311, 199] on div at bounding box center [663, 329] width 1327 height 659
type input "$ 0,00"
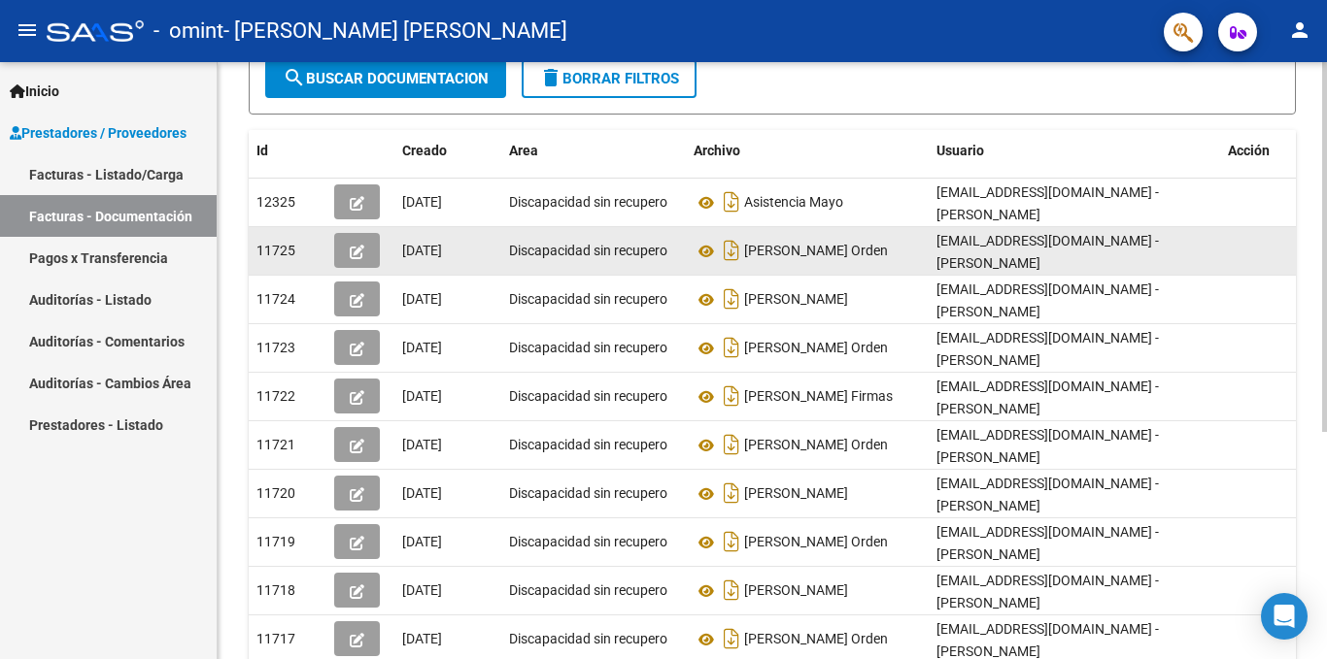
drag, startPoint x: 655, startPoint y: 290, endPoint x: 355, endPoint y: 240, distance: 303.3
click at [355, 245] on icon "button" at bounding box center [357, 252] width 15 height 15
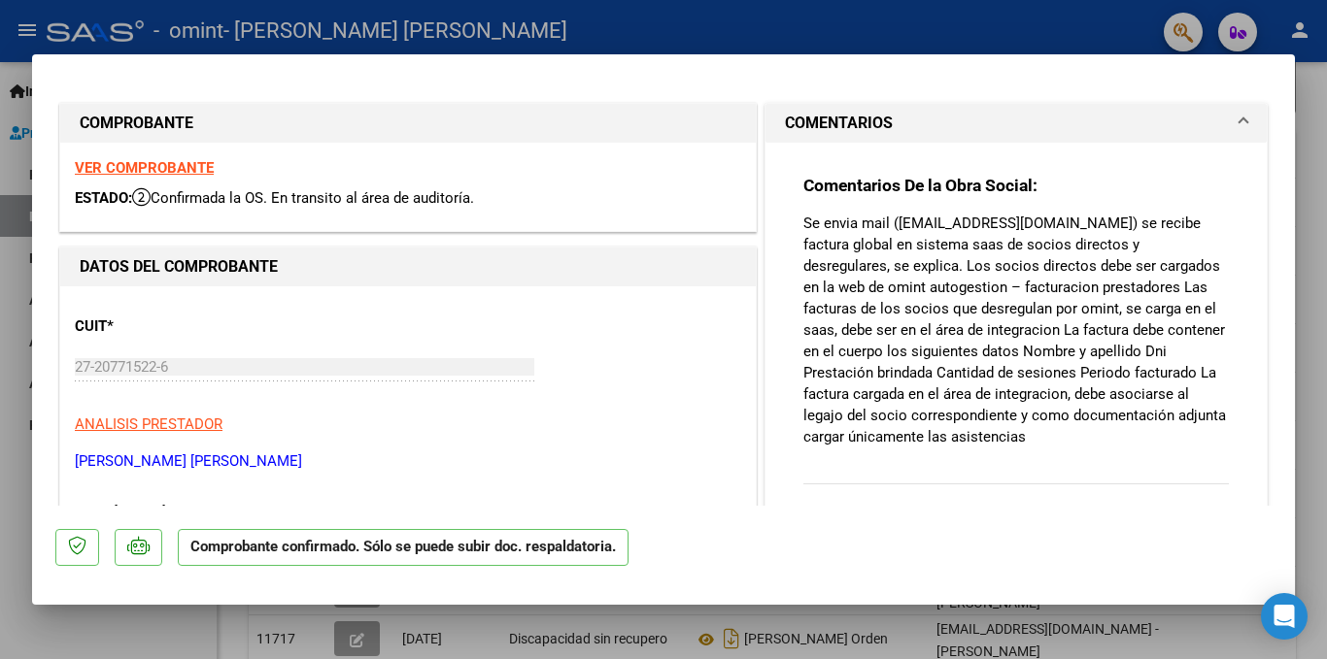
click at [1239, 117] on span at bounding box center [1243, 123] width 8 height 23
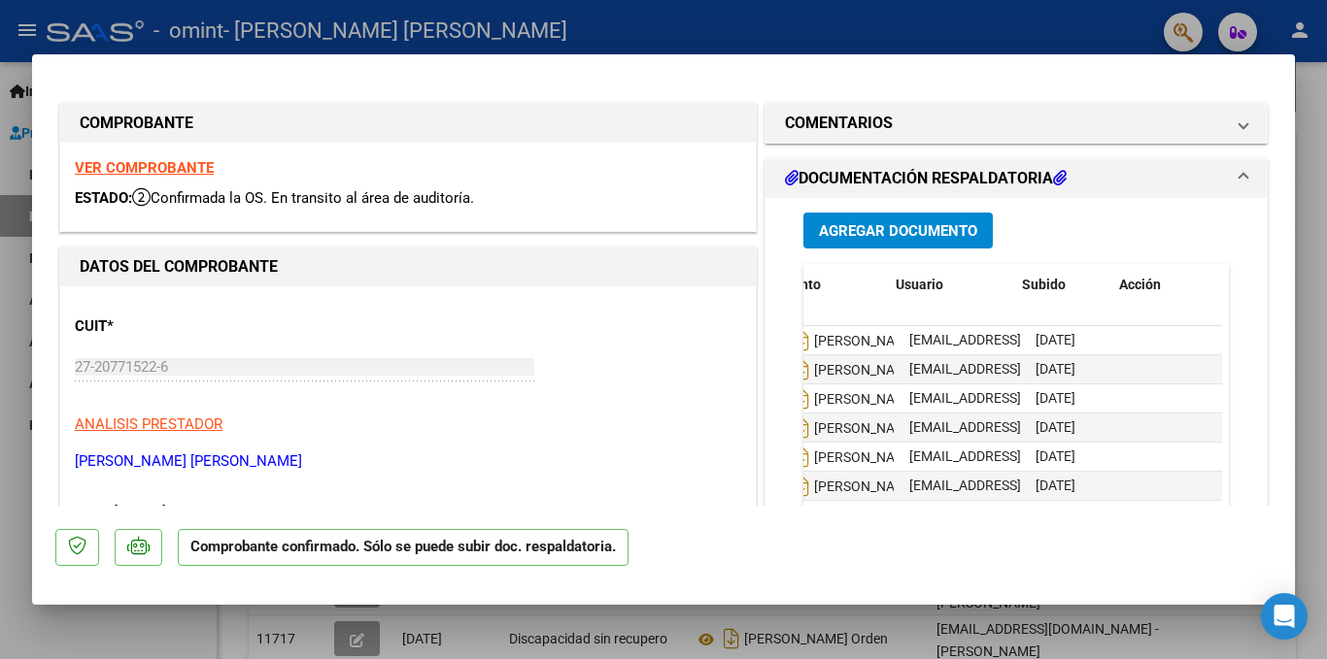
scroll to position [0, 0]
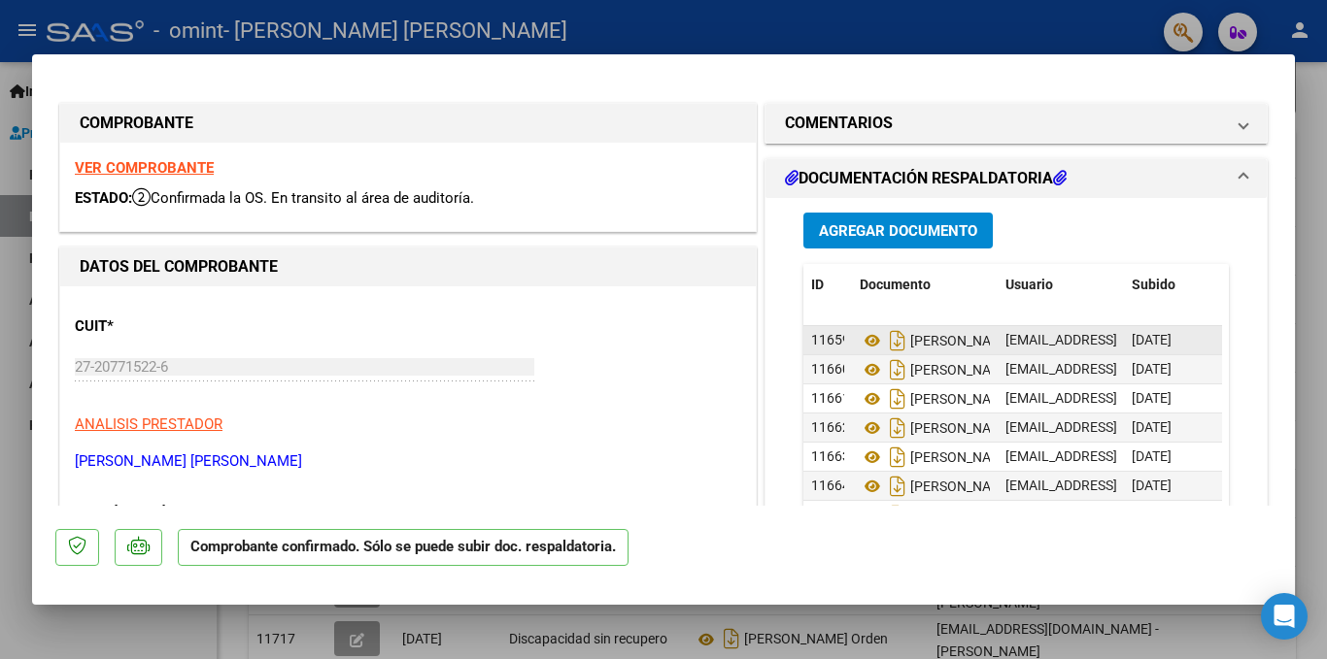
click at [818, 334] on span "11659" at bounding box center [830, 340] width 39 height 16
click at [903, 171] on h1 "DOCUMENTACIÓN RESPALDATORIA" at bounding box center [926, 178] width 282 height 23
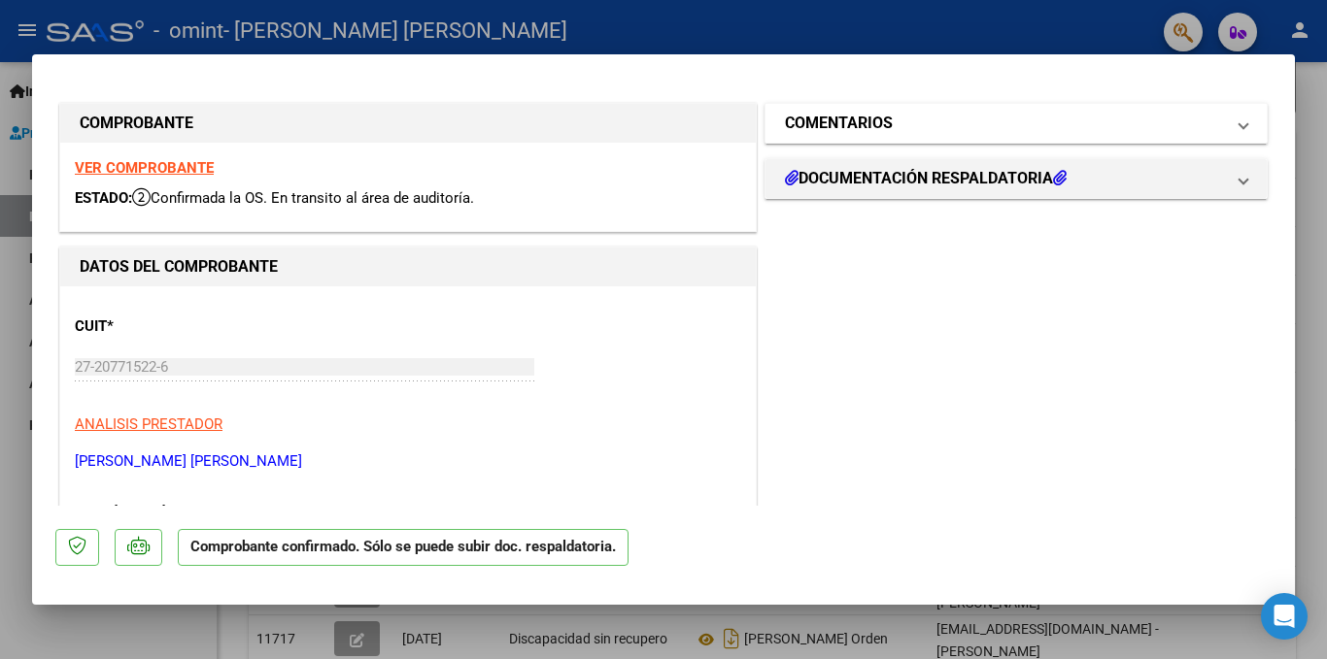
click at [933, 129] on mat-panel-title "COMENTARIOS" at bounding box center [1004, 123] width 439 height 23
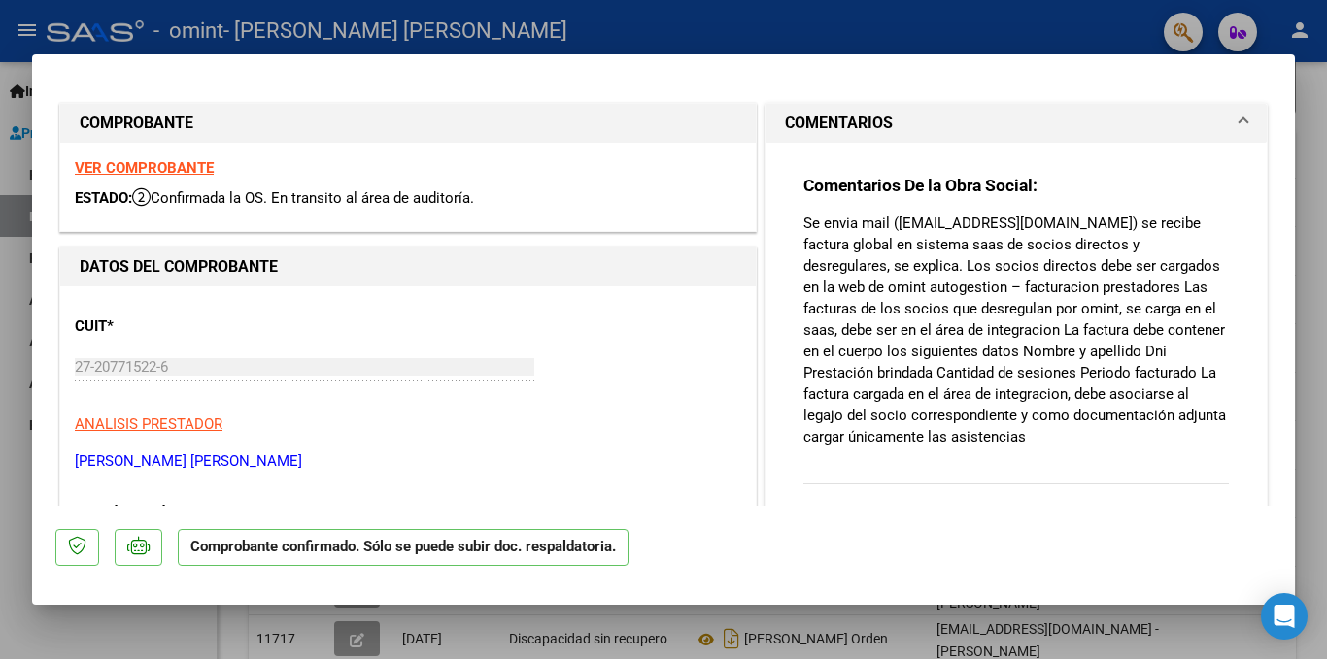
click at [1006, 13] on div at bounding box center [663, 329] width 1327 height 659
type input "$ 0,00"
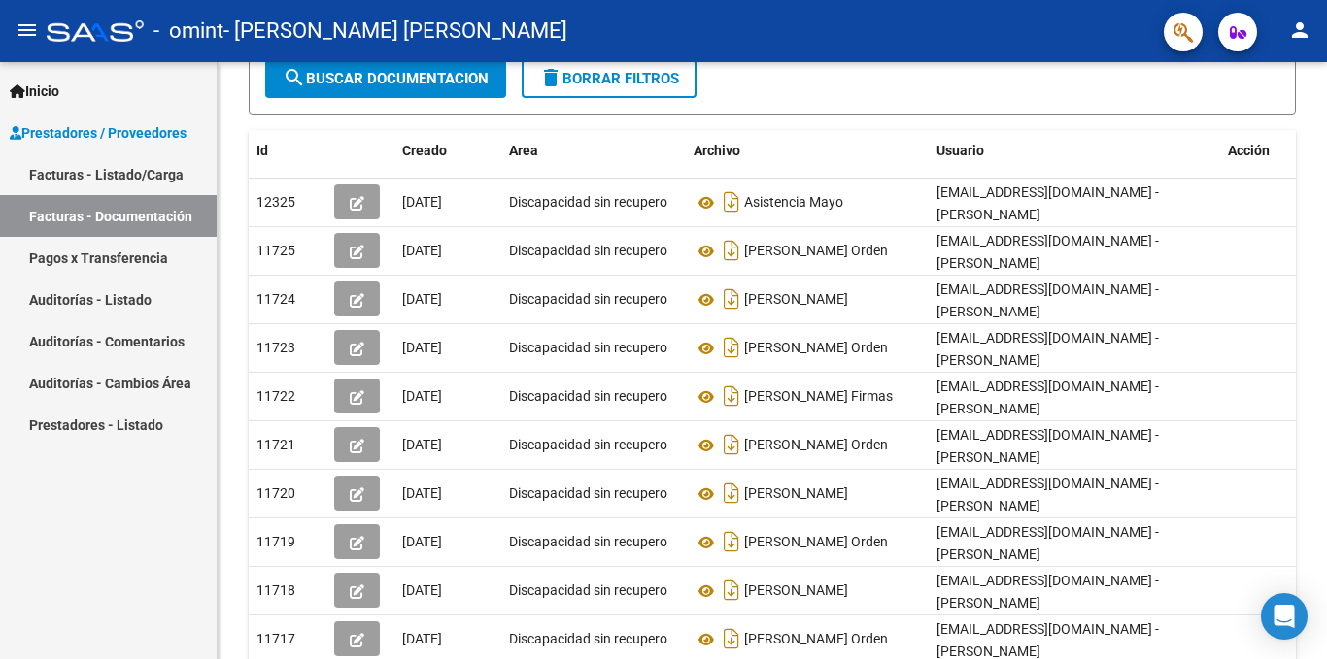
click at [1006, 13] on div "- omint - [PERSON_NAME] [PERSON_NAME]" at bounding box center [597, 31] width 1101 height 43
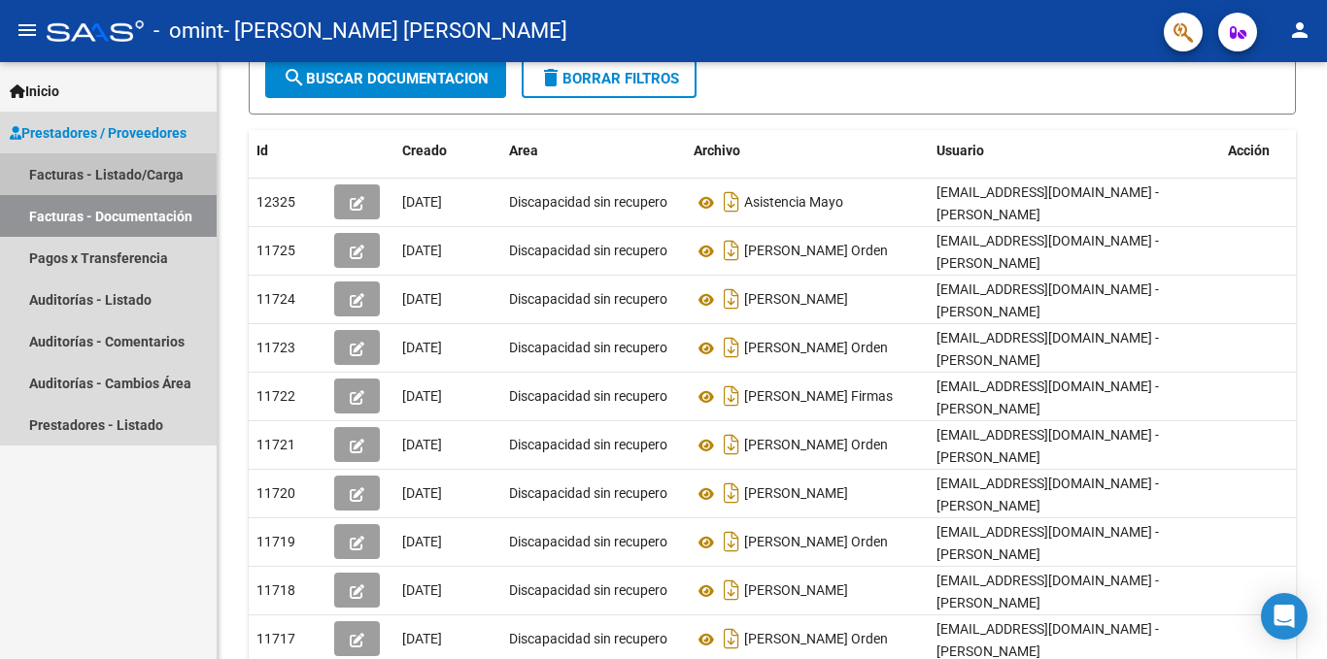
click at [159, 171] on link "Facturas - Listado/Carga" at bounding box center [108, 174] width 217 height 42
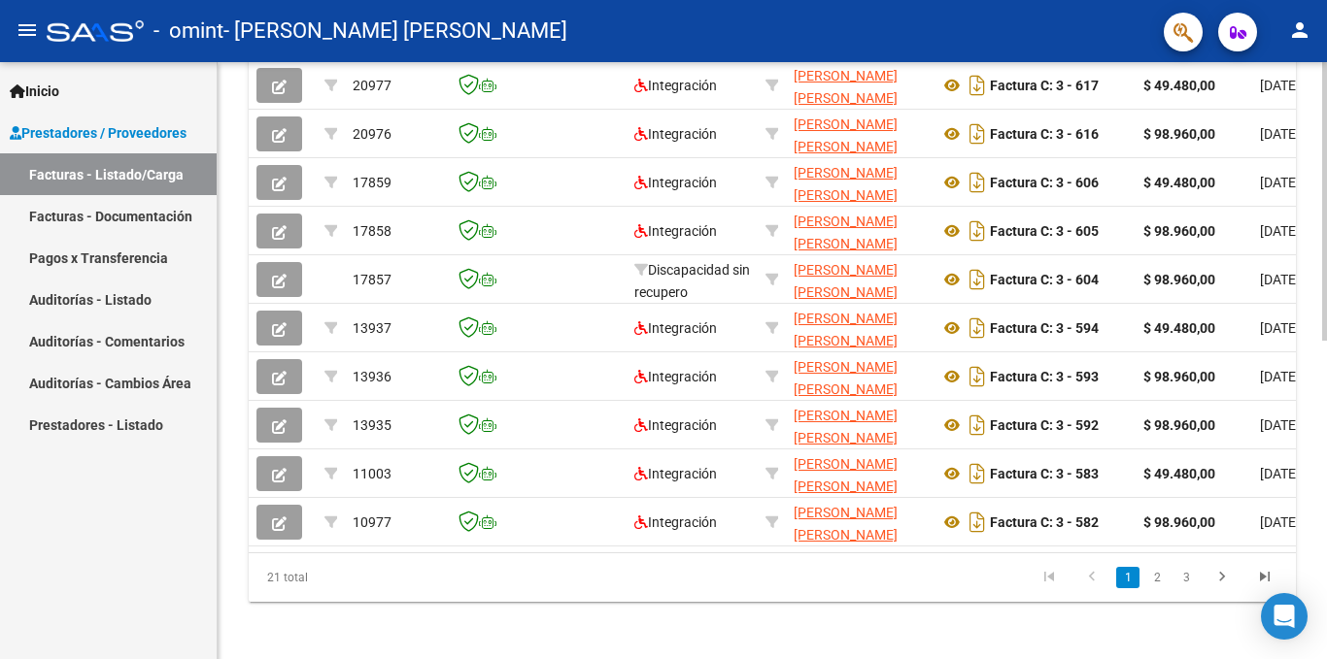
scroll to position [684, 0]
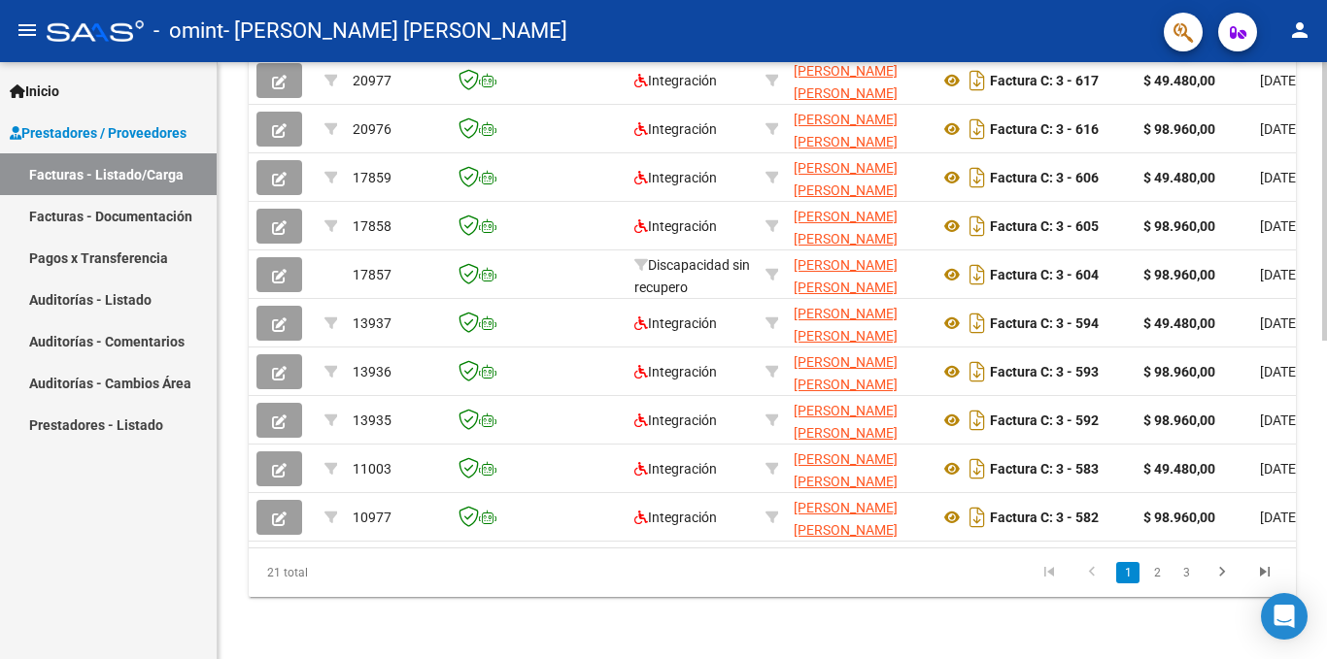
click at [1326, 446] on div at bounding box center [1324, 520] width 5 height 279
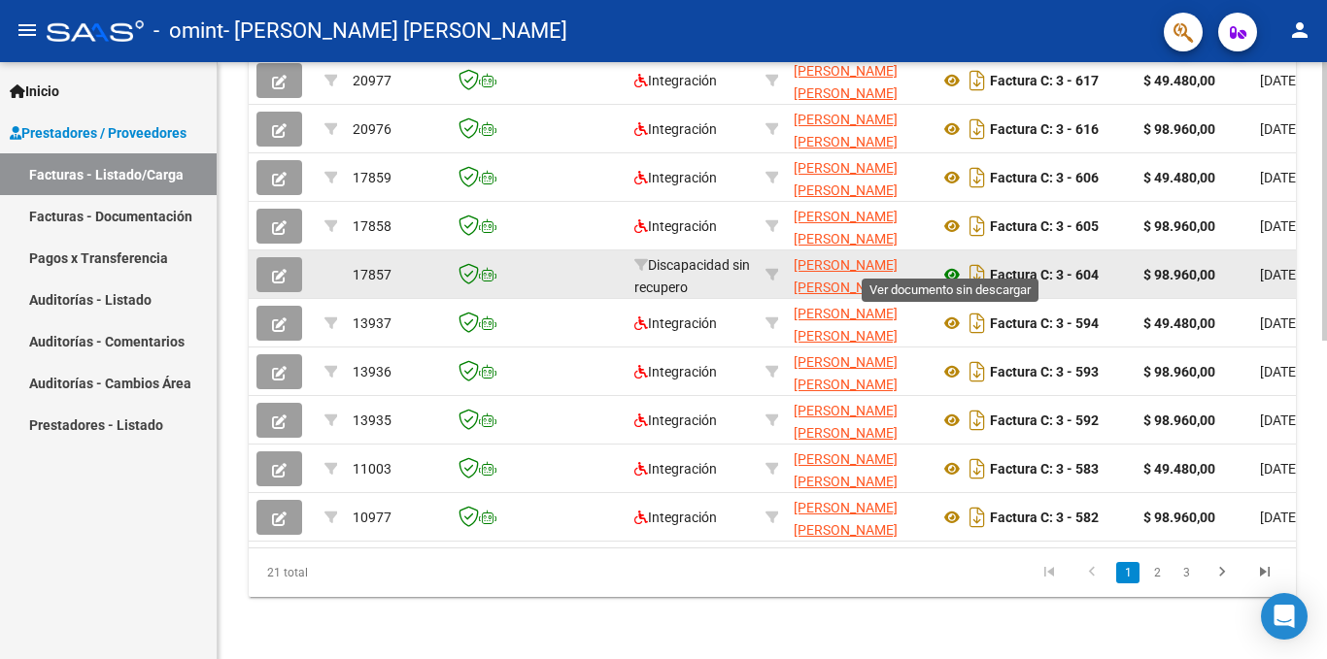
click at [949, 263] on icon at bounding box center [951, 274] width 25 height 23
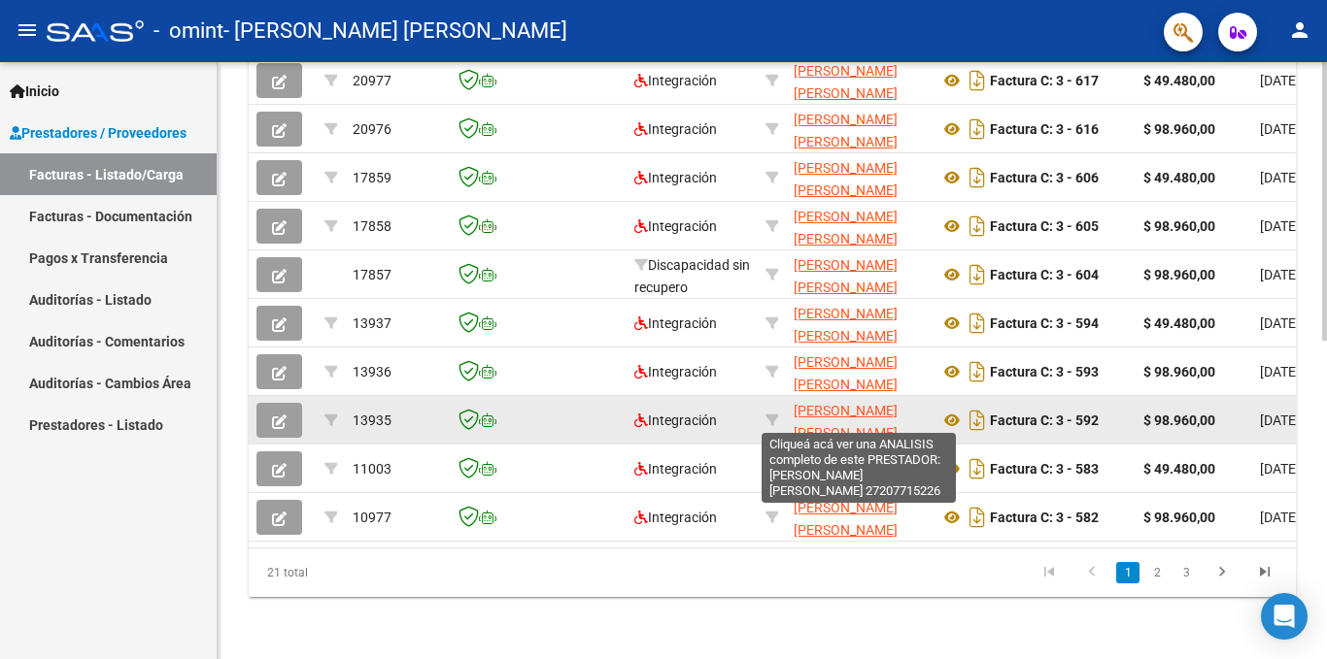
click at [827, 403] on span "[PERSON_NAME] [PERSON_NAME]" at bounding box center [845, 422] width 104 height 38
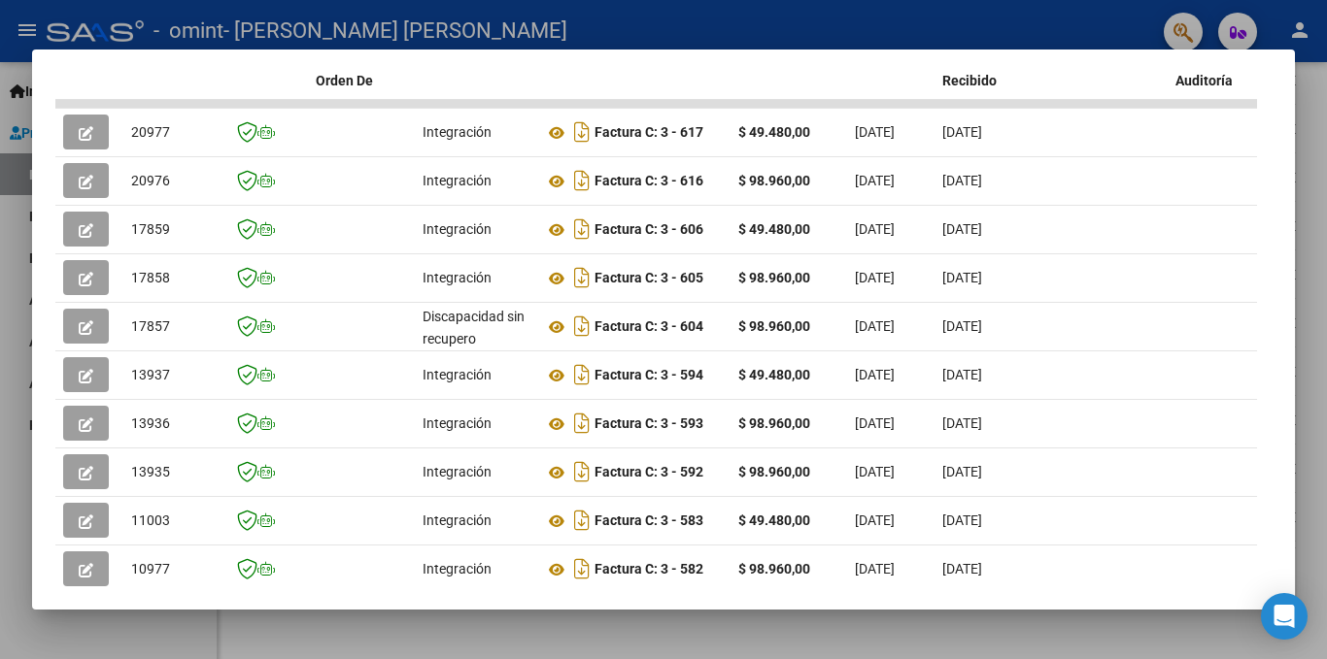
scroll to position [502, 0]
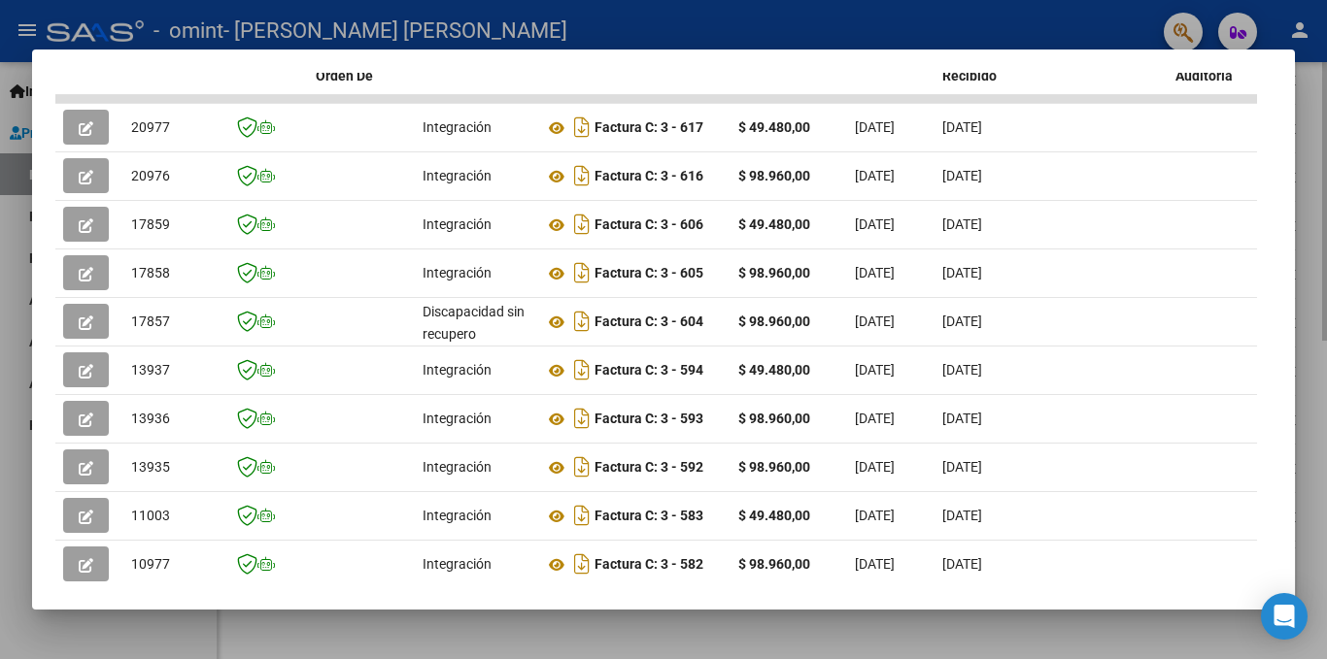
drag, startPoint x: 1296, startPoint y: 508, endPoint x: 1299, endPoint y: 563, distance: 55.4
click at [1299, 576] on div at bounding box center [663, 329] width 1327 height 659
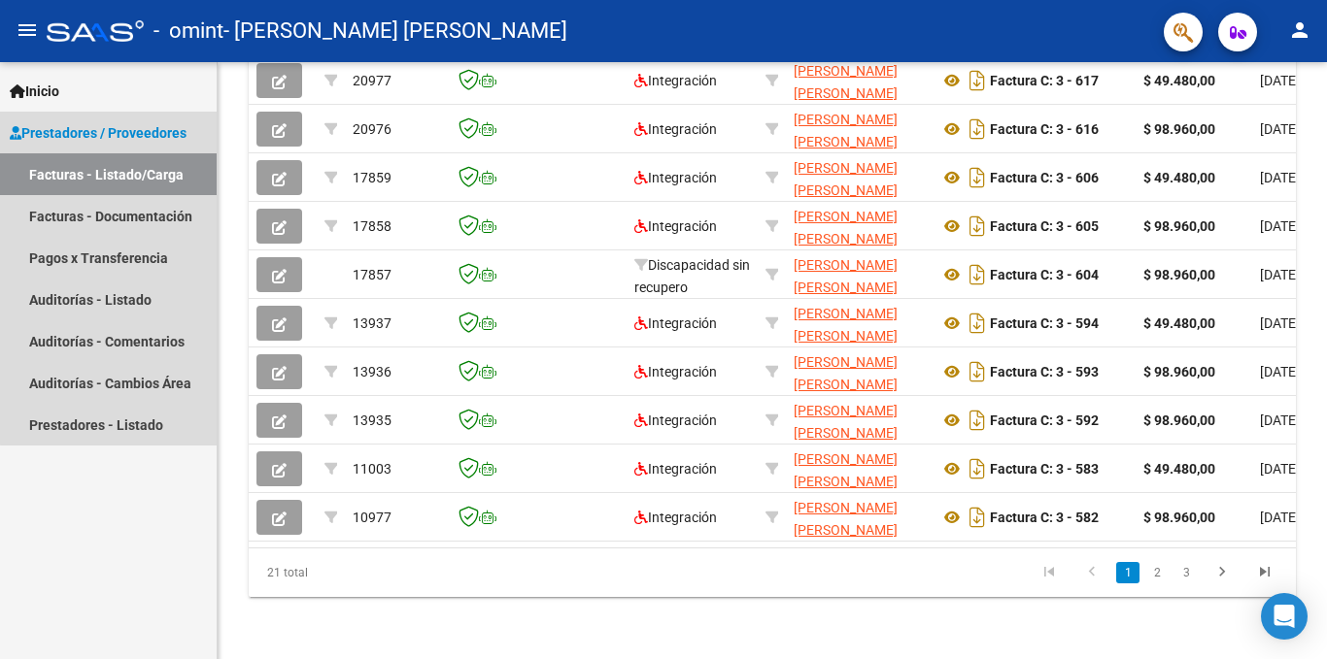
click at [160, 127] on span "Prestadores / Proveedores" at bounding box center [98, 132] width 177 height 21
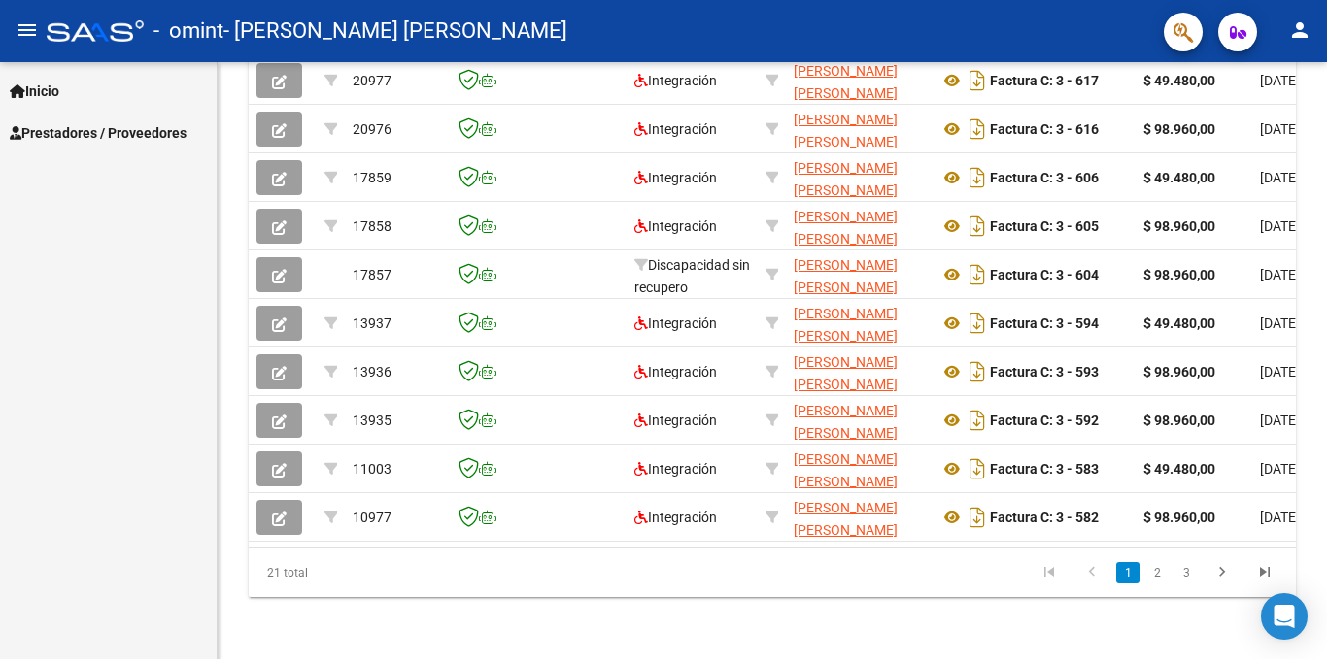
click at [40, 84] on span "Inicio" at bounding box center [35, 91] width 50 height 21
